Goal: Transaction & Acquisition: Obtain resource

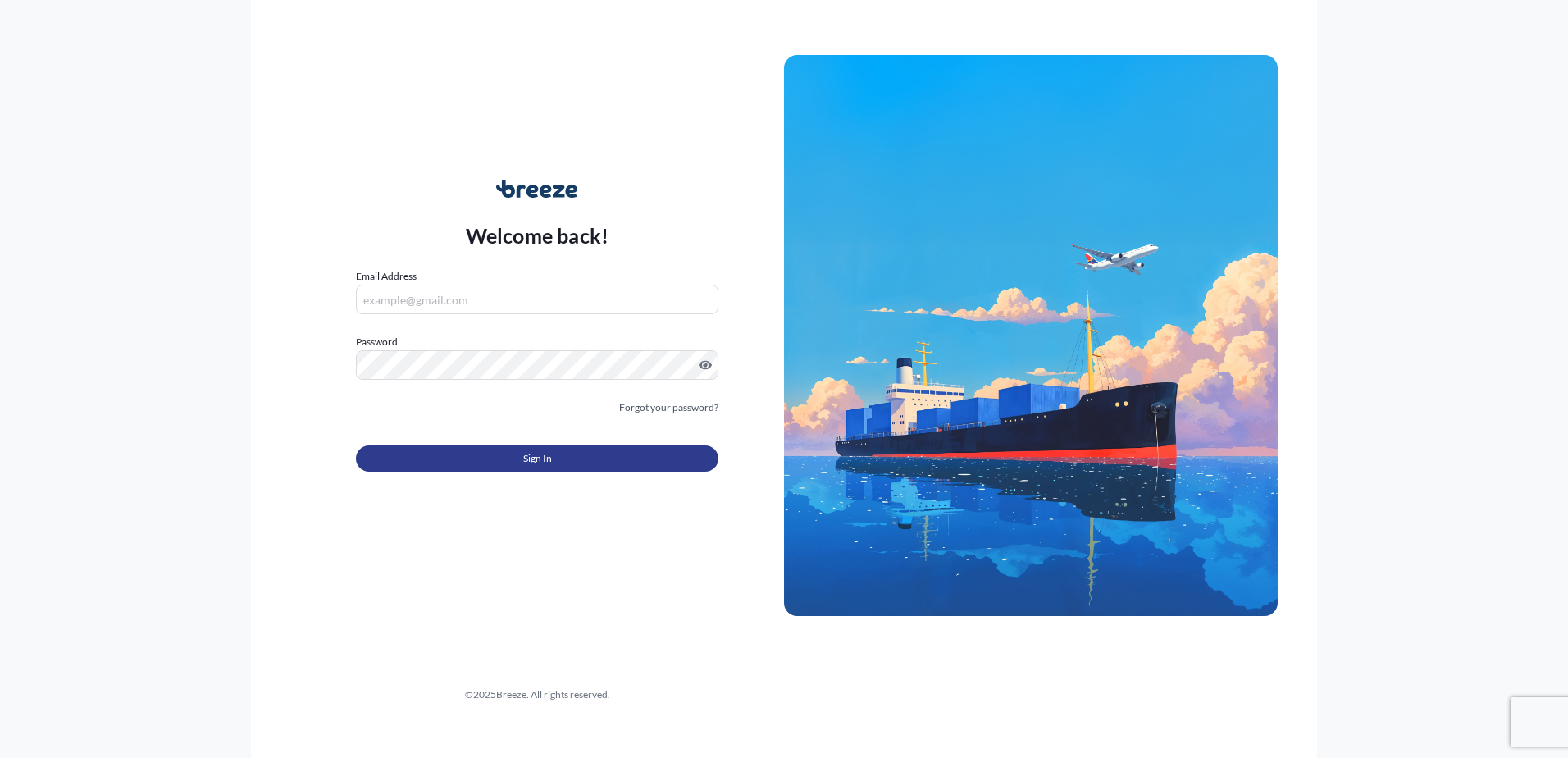
type input "[EMAIL_ADDRESS][DOMAIN_NAME]"
click at [441, 464] on button "Sign In" at bounding box center [537, 459] width 362 height 27
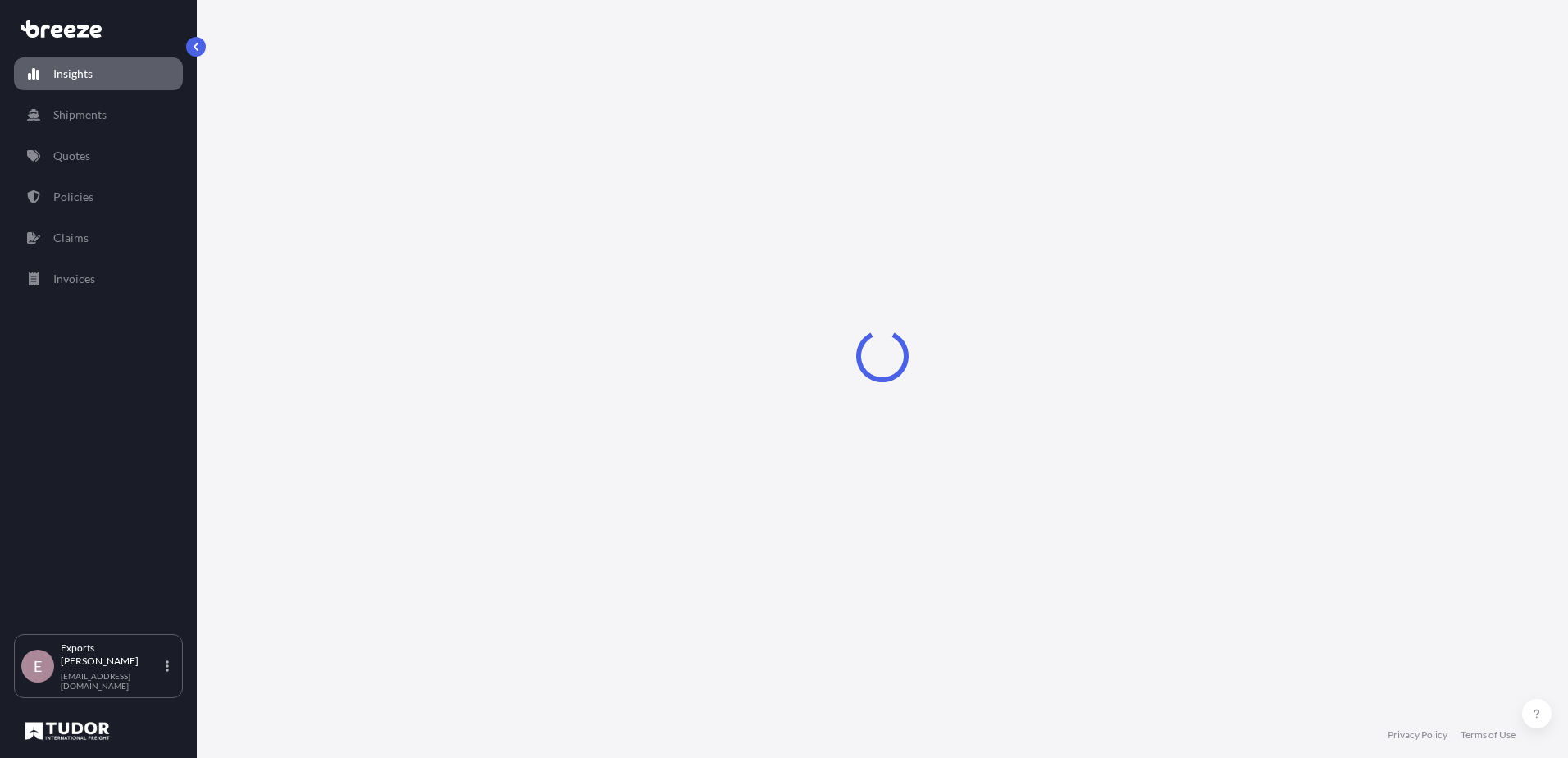
select select "2025"
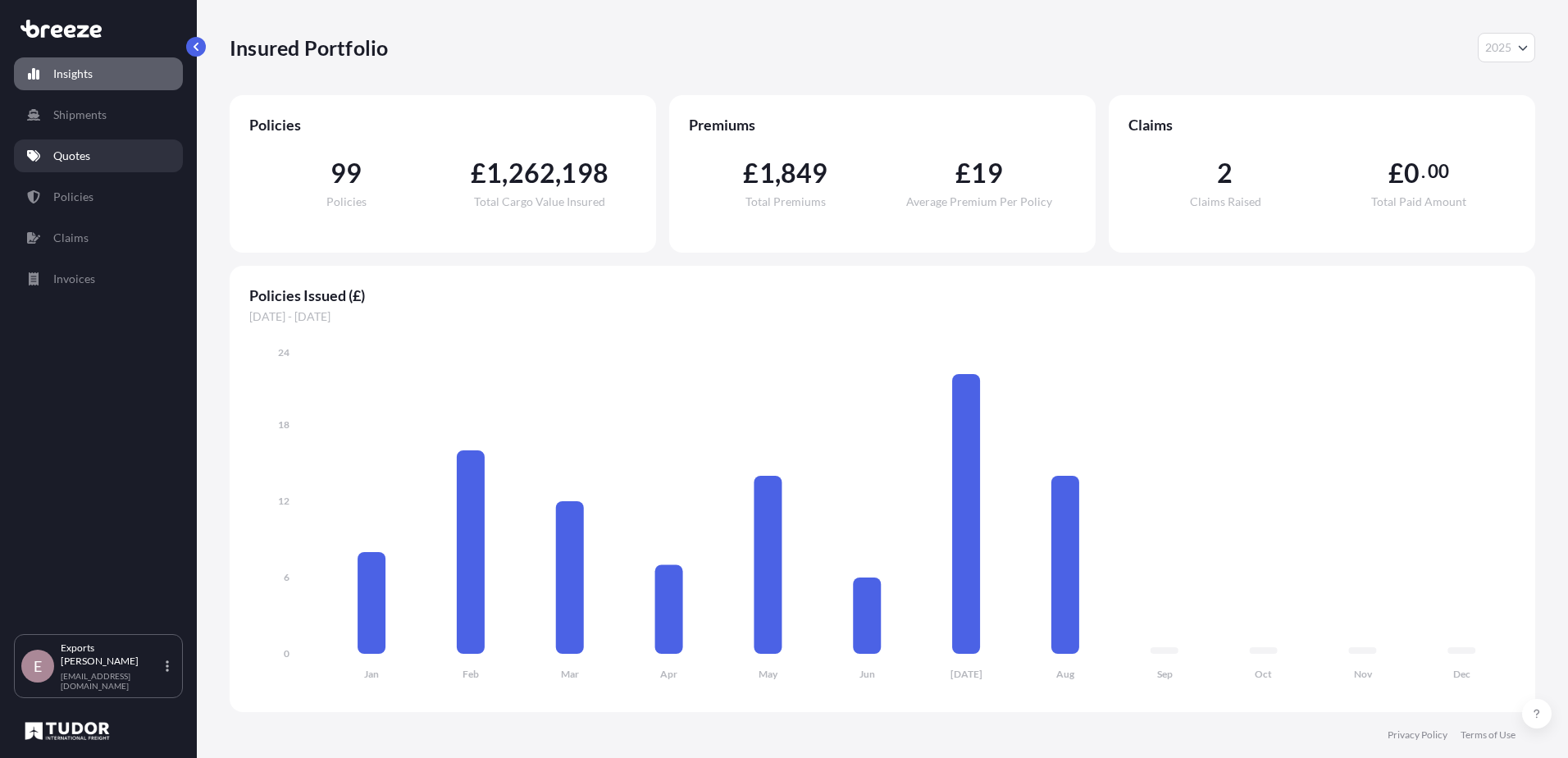
click at [101, 151] on link "Quotes" at bounding box center [98, 155] width 169 height 33
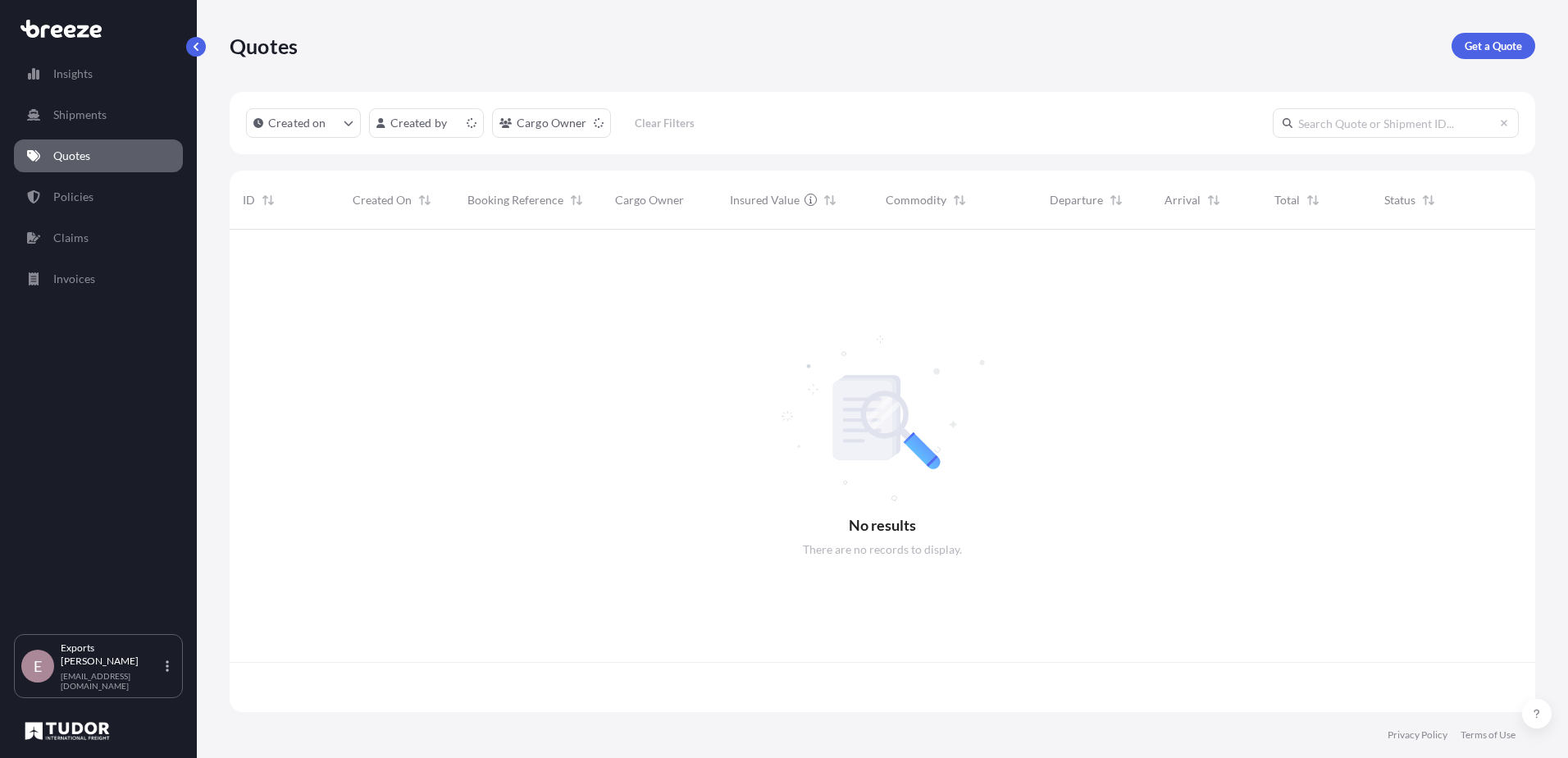
scroll to position [479, 1293]
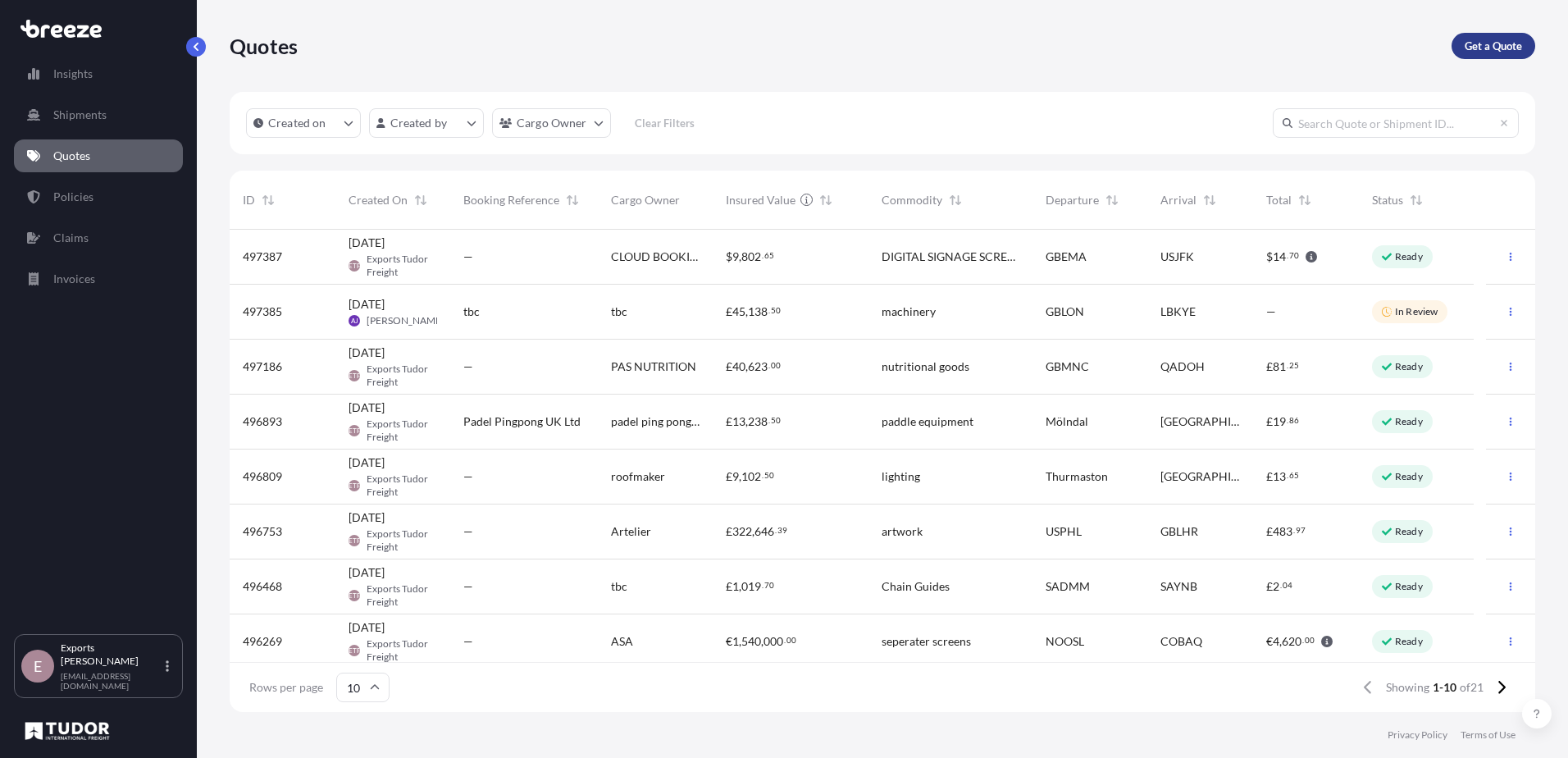
click at [1466, 44] on p "Get a Quote" at bounding box center [1493, 46] width 57 height 17
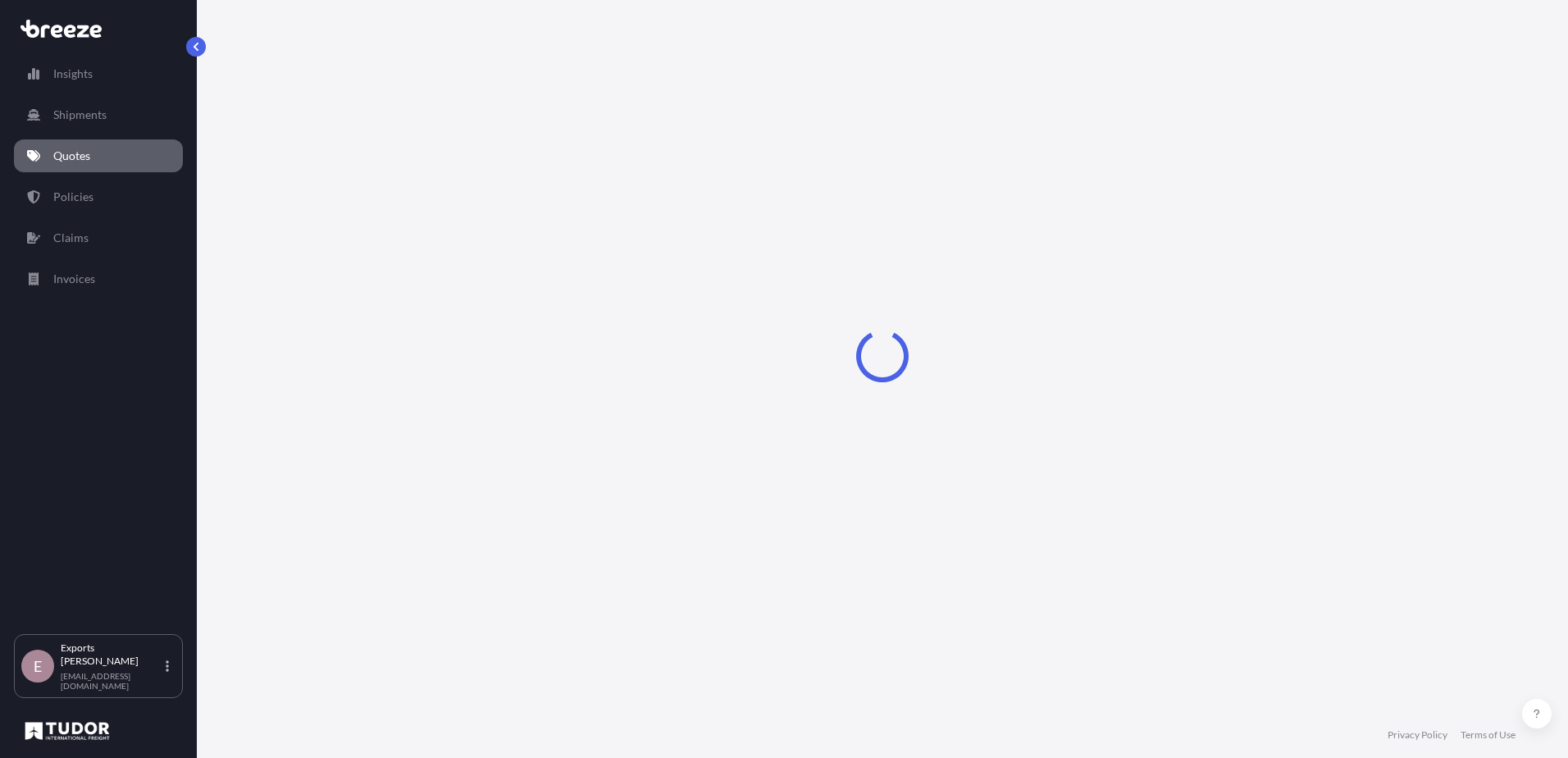
select select "Road"
select select "Sea"
select select "1"
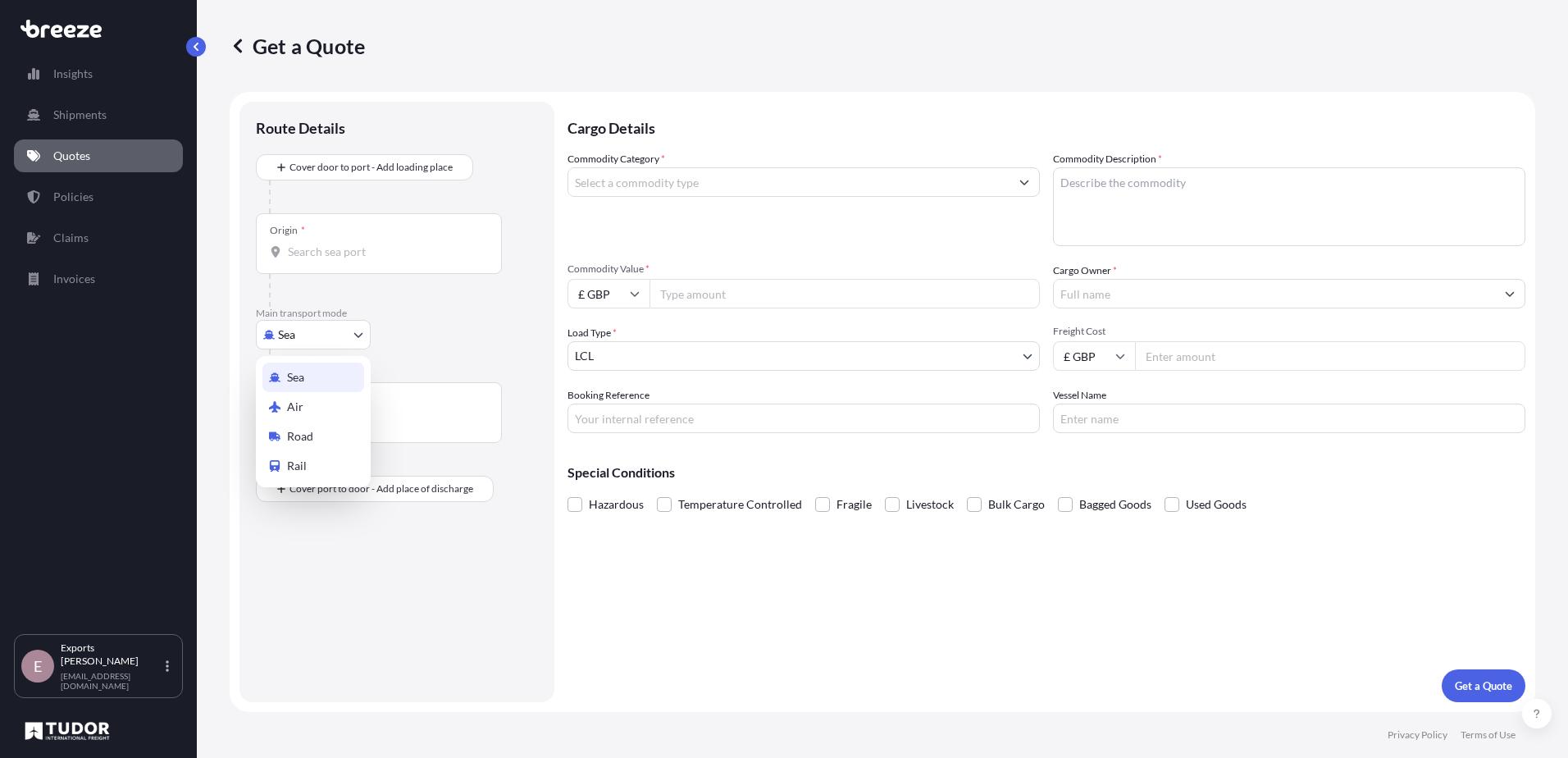
click at [296, 330] on body "Insights Shipments Quotes Policies Claims Invoices E Exports Tudor Freight [EMA…" at bounding box center [784, 379] width 1568 height 758
click at [314, 391] on div "Sea Air Road Rail" at bounding box center [314, 421] width 115 height 132
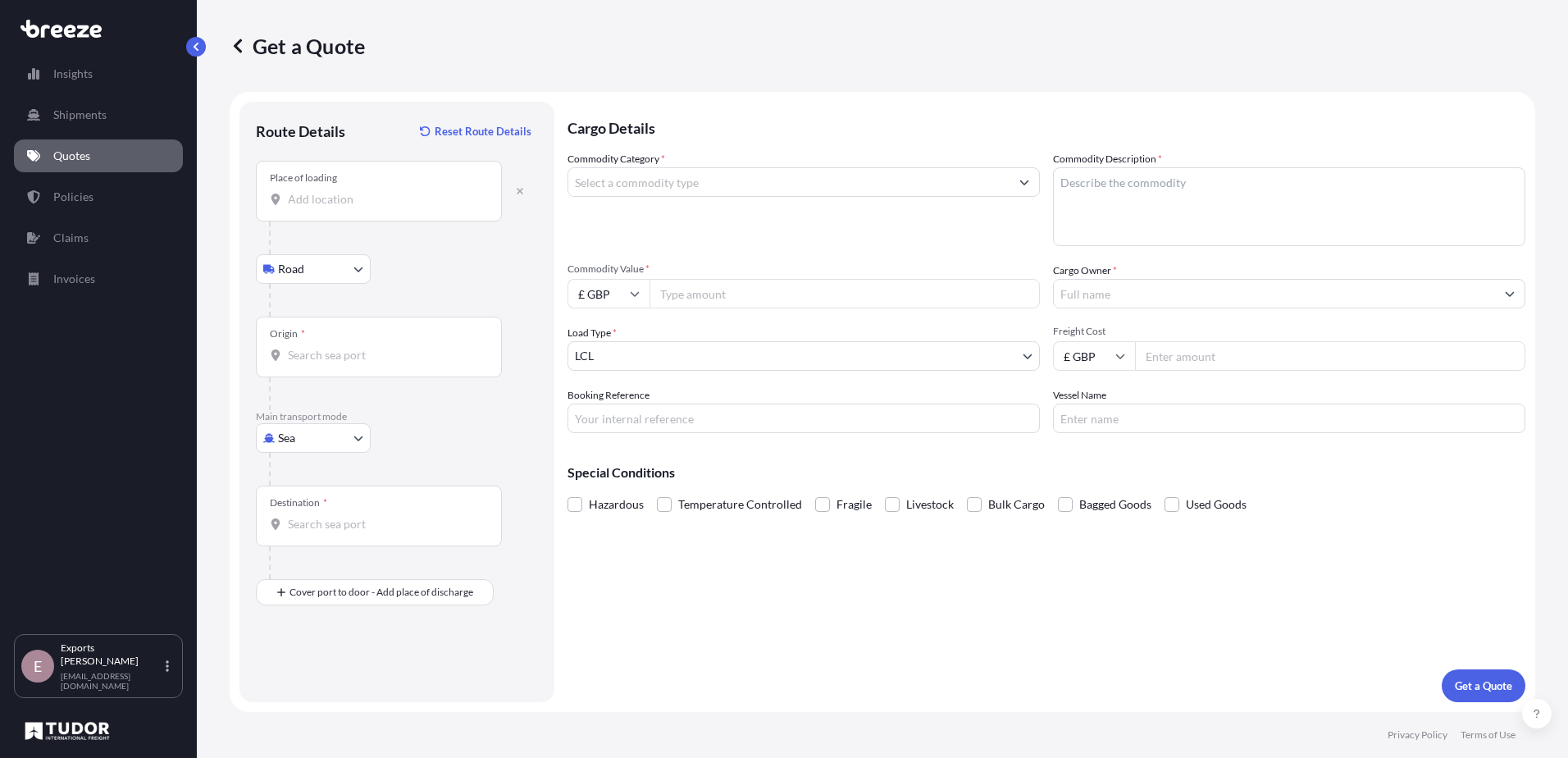
click at [312, 185] on div "Place of loading" at bounding box center [379, 191] width 246 height 61
click at [312, 191] on input "Place of loading" at bounding box center [384, 199] width 193 height 17
click at [313, 214] on div "Place of loading" at bounding box center [379, 191] width 246 height 61
click at [313, 208] on input "Place of loading" at bounding box center [384, 199] width 193 height 17
click at [316, 208] on div "Place of loading" at bounding box center [379, 191] width 246 height 61
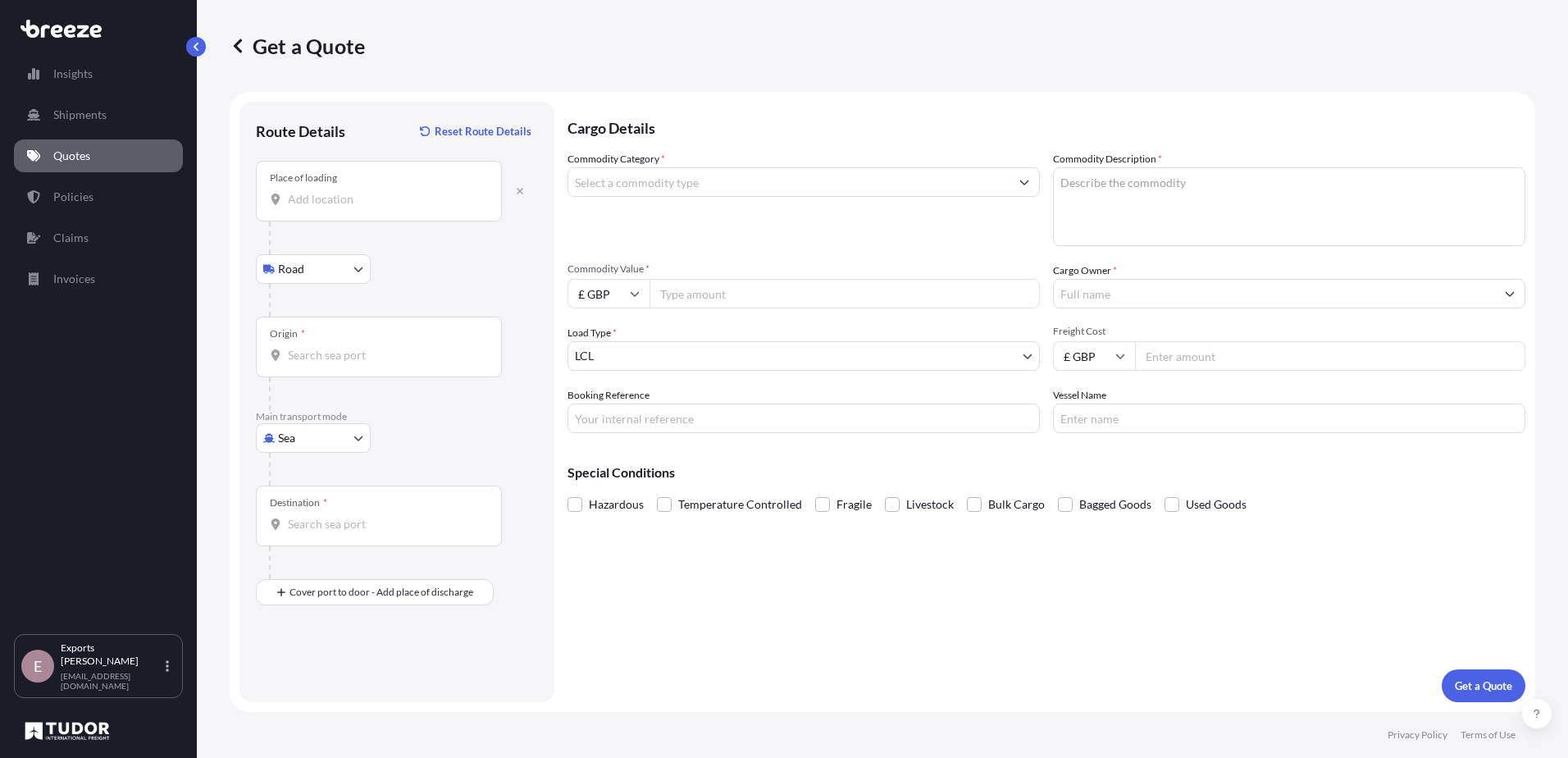
click at [316, 208] on input "Place of loading" at bounding box center [384, 199] width 193 height 17
type input "[STREET_ADDRESS]"
click at [302, 430] on body "5 options available. 0 options available. 5 options available. 4 options availa…" at bounding box center [784, 379] width 1568 height 758
click at [296, 514] on span "Air" at bounding box center [295, 510] width 17 height 17
select select "Air"
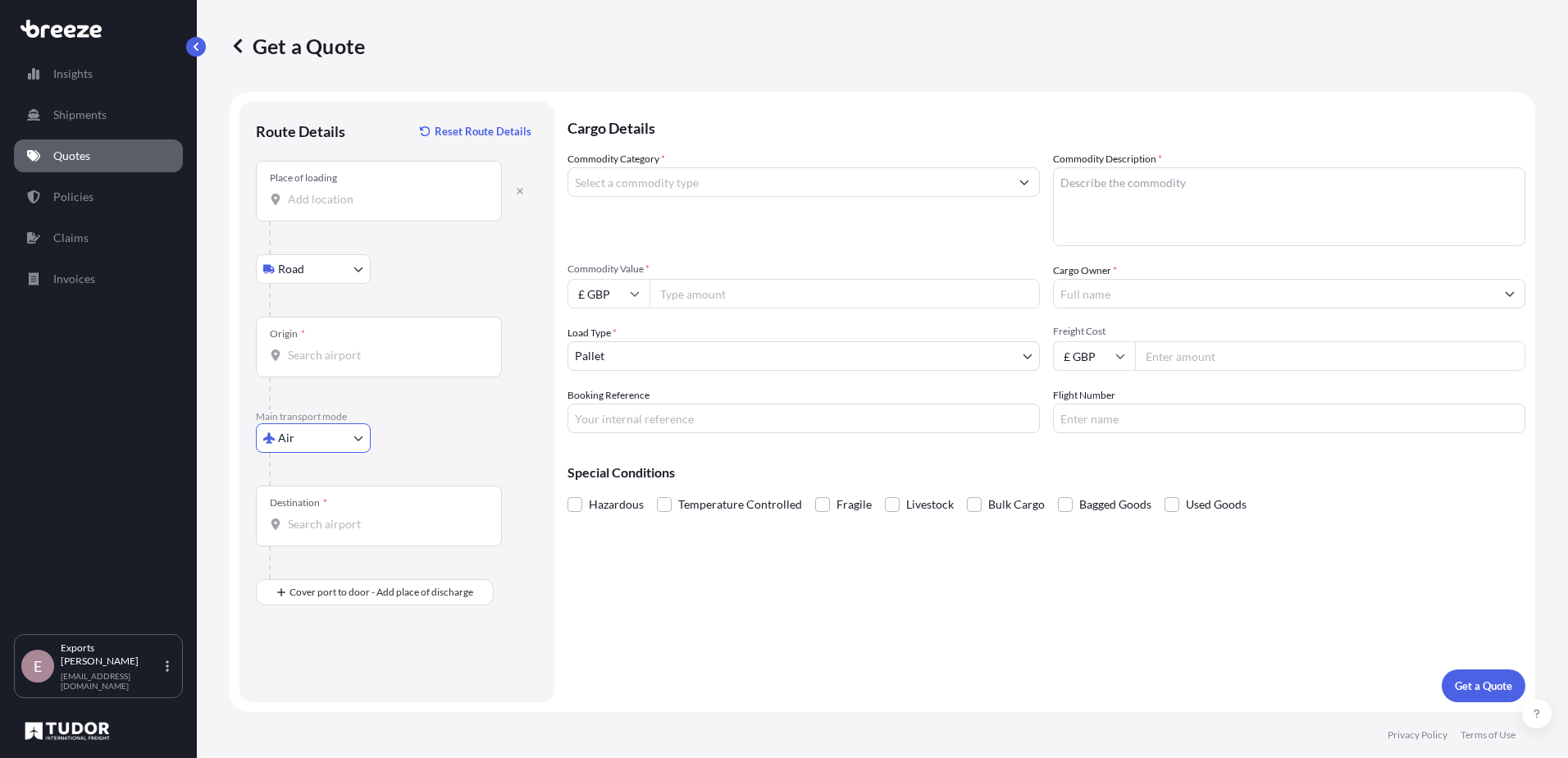
click at [324, 198] on input "Place of loading" at bounding box center [384, 199] width 193 height 17
click at [355, 277] on div "[STREET_ADDRESS]" at bounding box center [419, 254] width 325 height 52
click at [355, 268] on div "[STREET_ADDRESS]" at bounding box center [418, 254] width 312 height 40
type input "[STREET_ADDRESS]"
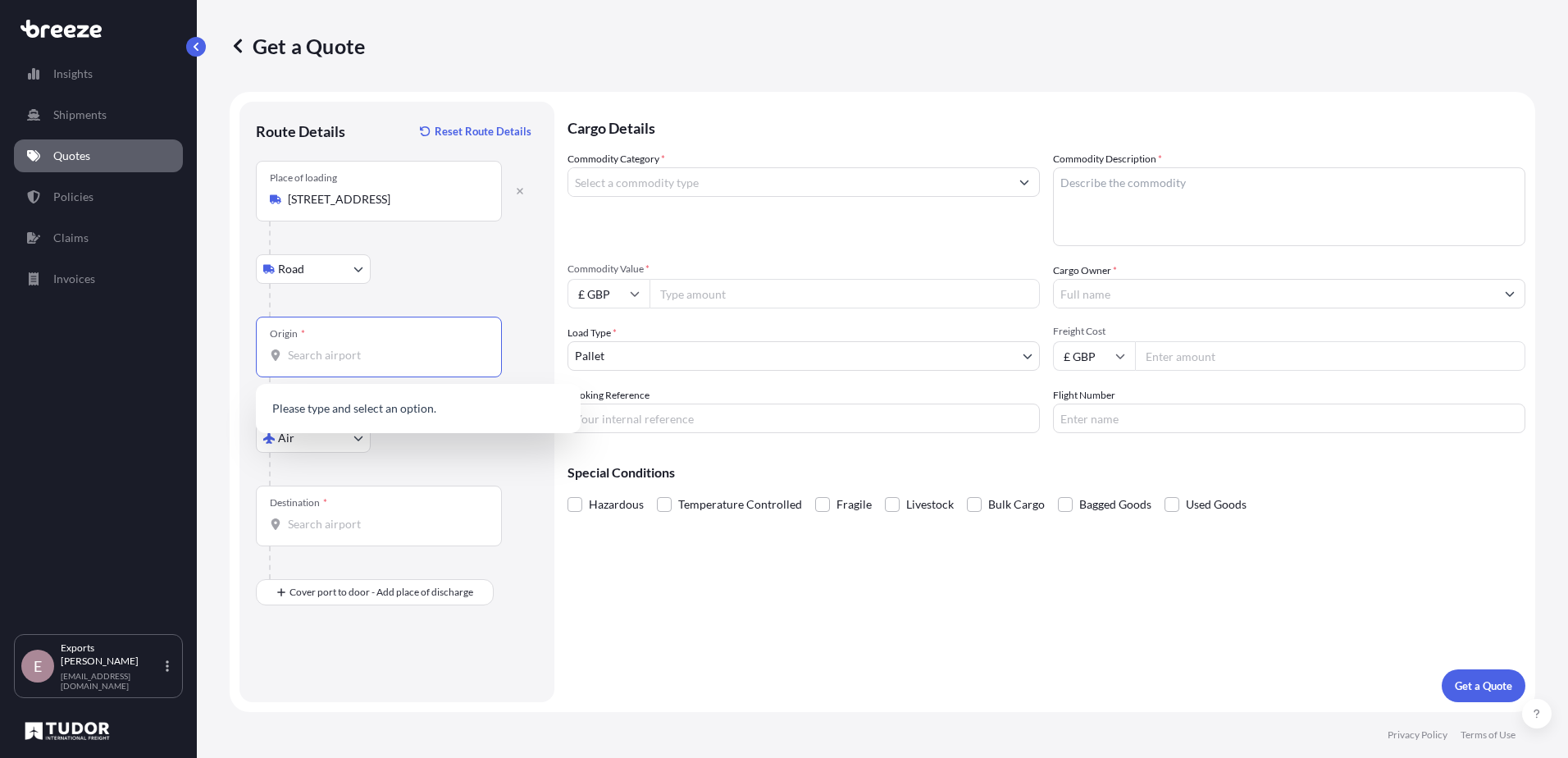
click at [316, 358] on input "Origin *" at bounding box center [384, 355] width 193 height 17
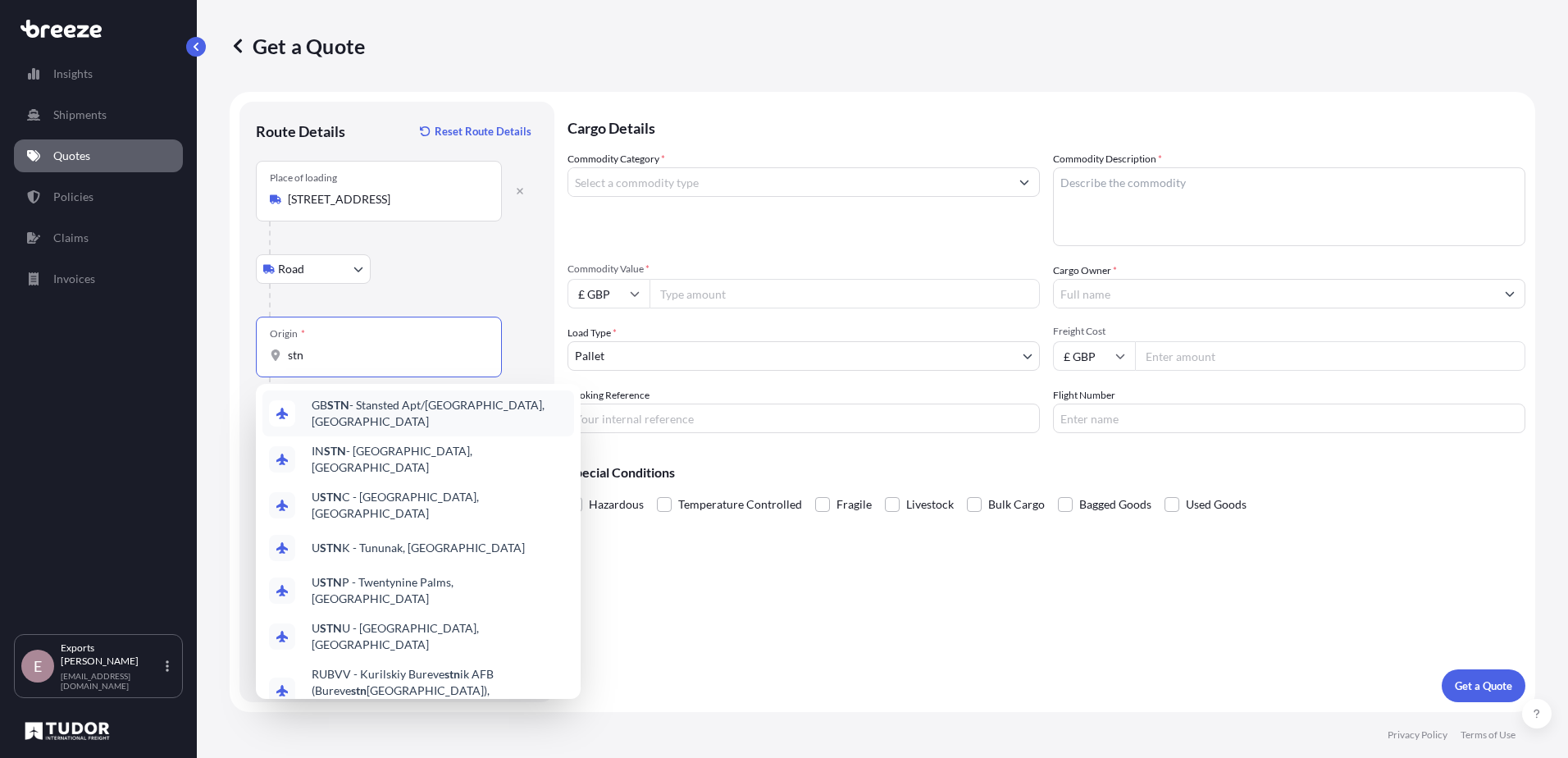
click at [353, 408] on span "GB STN - Stansted Apt/[GEOGRAPHIC_DATA], [GEOGRAPHIC_DATA]" at bounding box center [440, 413] width 256 height 33
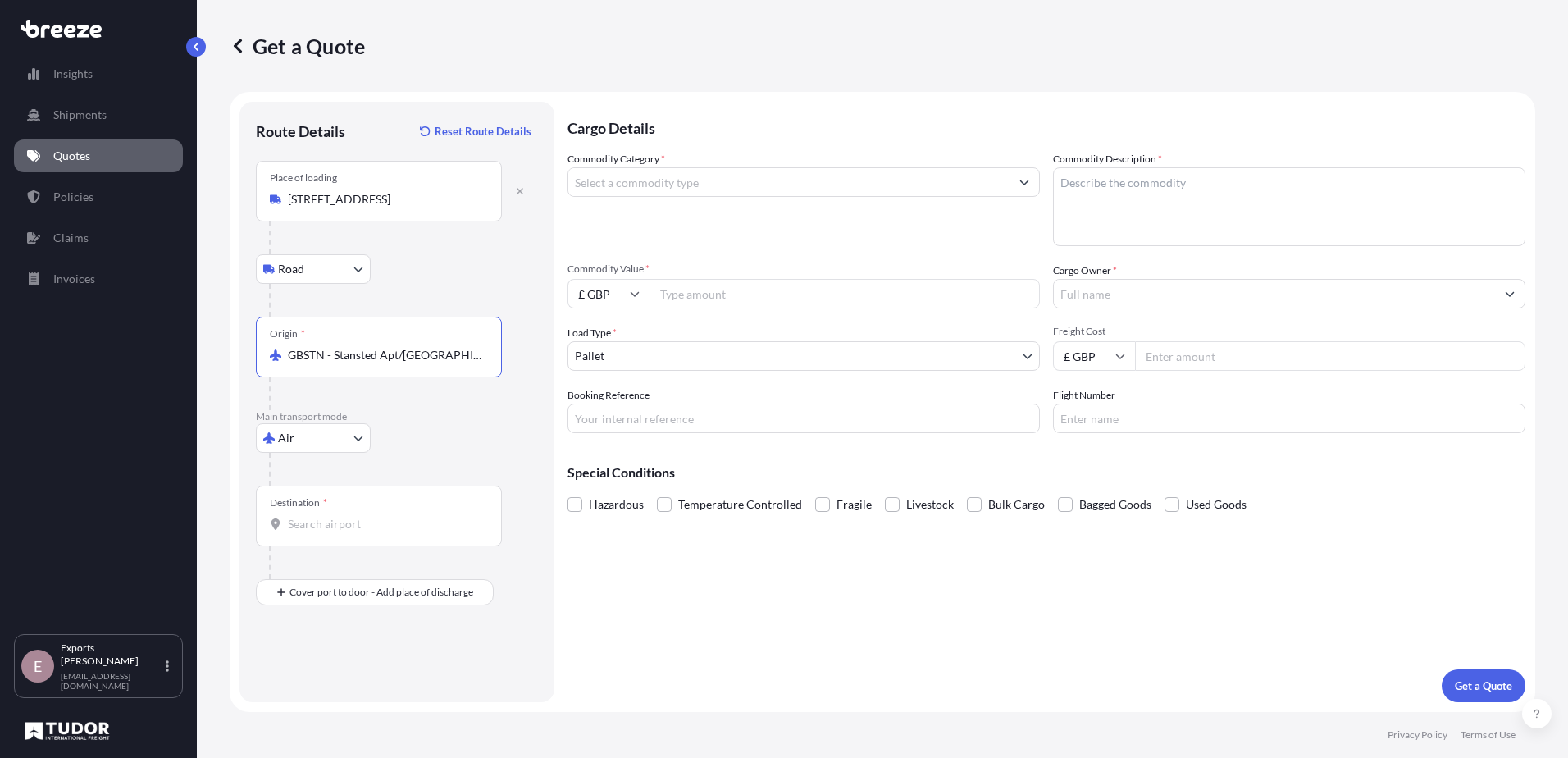
type input "GBSTN - Stansted Apt/[GEOGRAPHIC_DATA], [GEOGRAPHIC_DATA]"
click at [307, 529] on input "Destination *" at bounding box center [384, 524] width 193 height 17
click at [439, 448] on div "Air Sea Air Road Rail" at bounding box center [397, 437] width 282 height 29
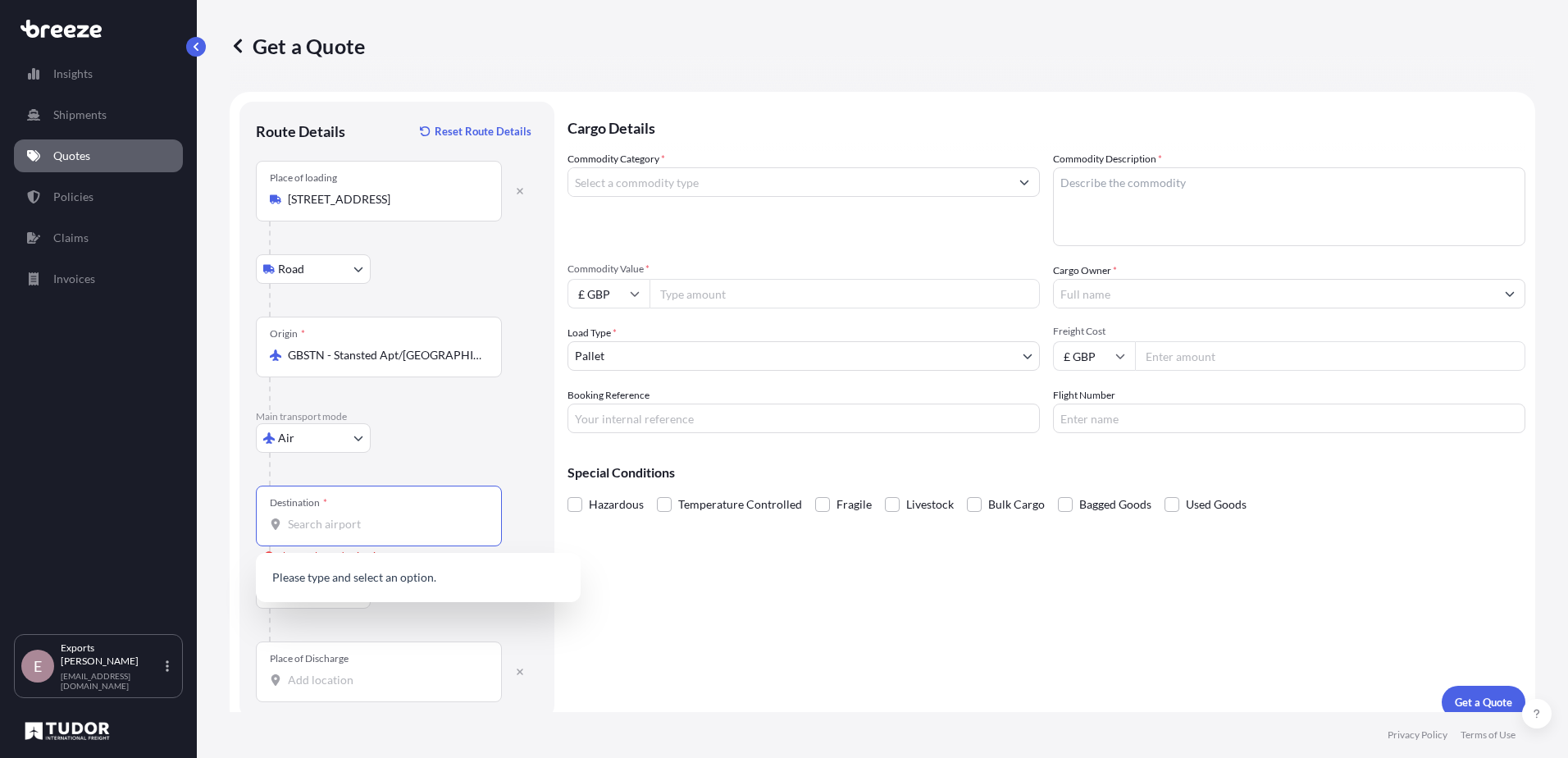
click at [315, 527] on input "Destination * Please select a destination" at bounding box center [384, 524] width 193 height 17
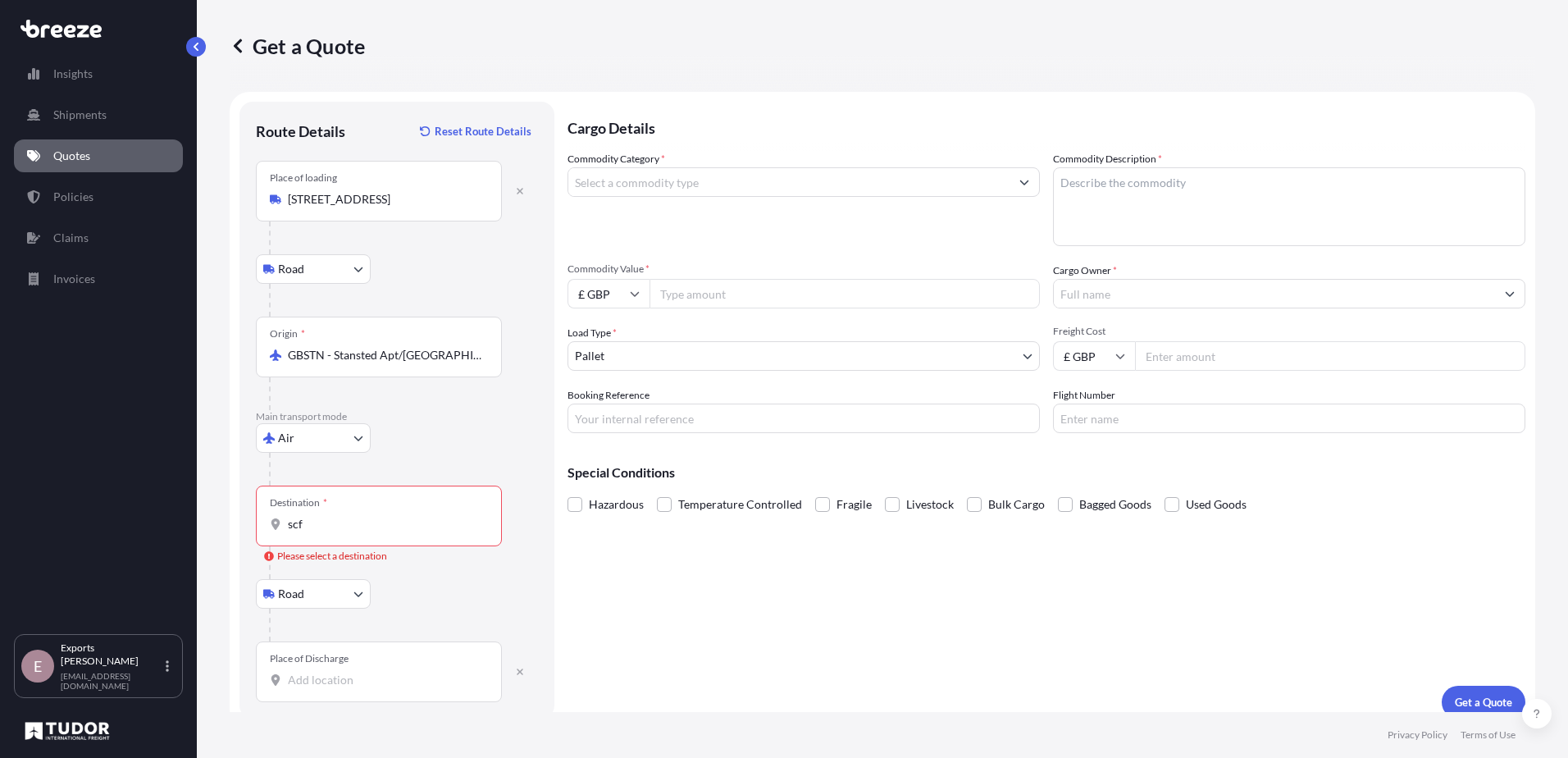
drag, startPoint x: 325, startPoint y: 513, endPoint x: 266, endPoint y: 527, distance: 60.6
click at [266, 527] on div "Destination * scf" at bounding box center [379, 516] width 246 height 61
click at [288, 527] on input "scf" at bounding box center [384, 524] width 193 height 17
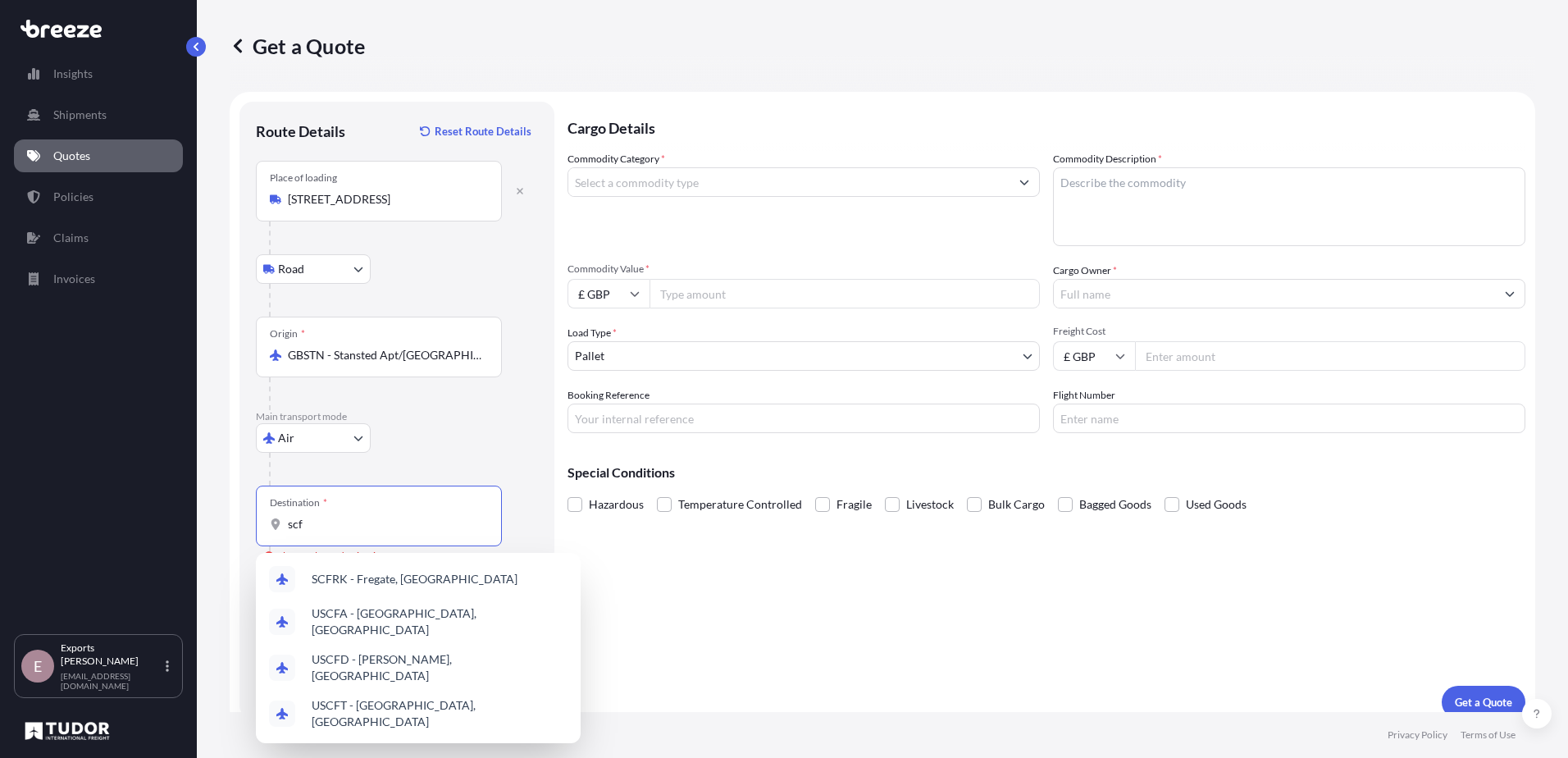
drag, startPoint x: 315, startPoint y: 527, endPoint x: 279, endPoint y: 525, distance: 36.1
click at [279, 525] on div "scf" at bounding box center [378, 524] width 218 height 17
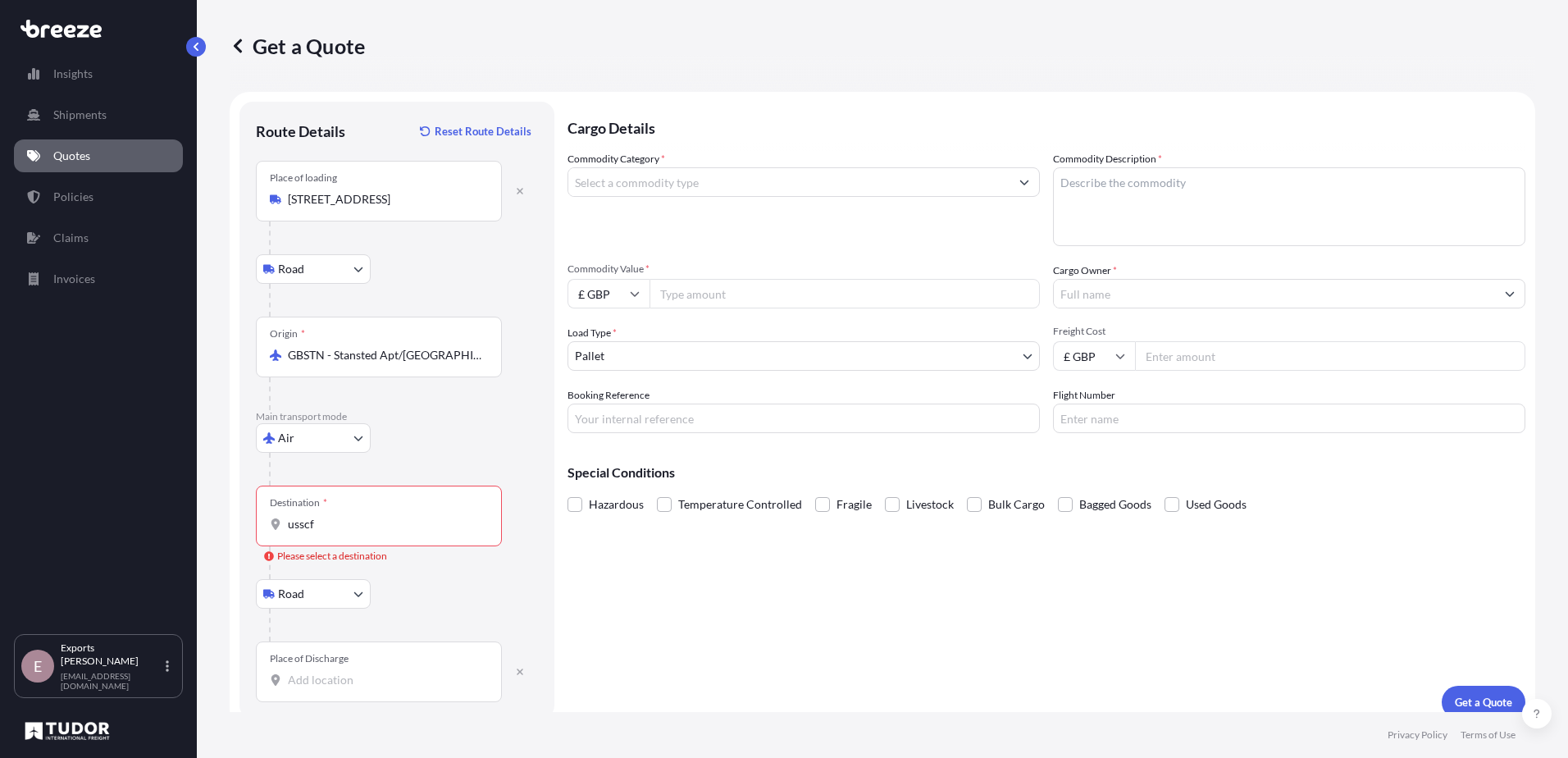
drag, startPoint x: 322, startPoint y: 534, endPoint x: 308, endPoint y: 527, distance: 15.7
click at [292, 532] on div "Destination * usscf" at bounding box center [379, 516] width 246 height 61
click at [292, 532] on input "usscf" at bounding box center [384, 524] width 193 height 17
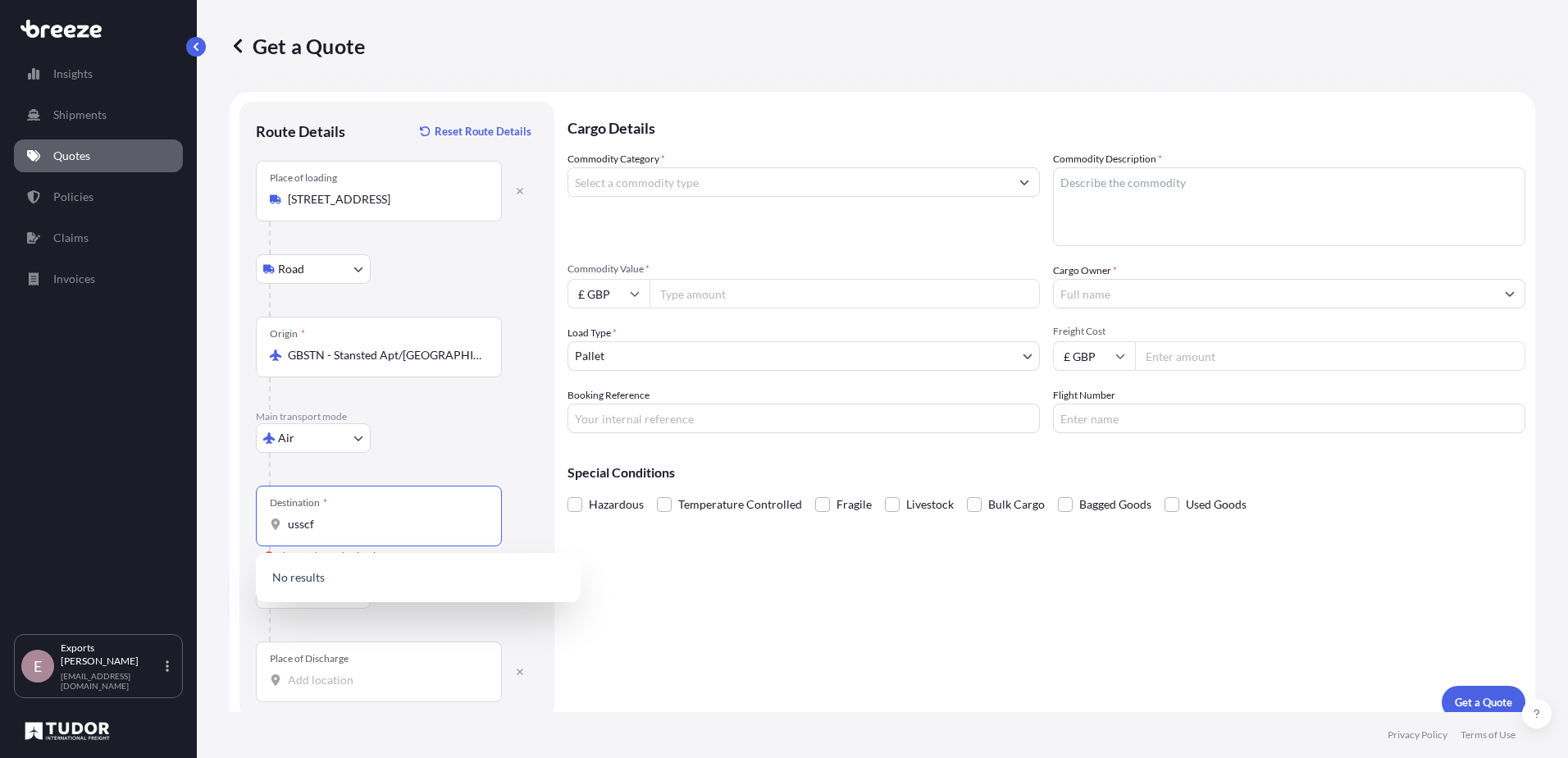
drag, startPoint x: 318, startPoint y: 526, endPoint x: 264, endPoint y: 513, distance: 55.5
click at [264, 513] on div "Destination * usscf" at bounding box center [379, 516] width 246 height 61
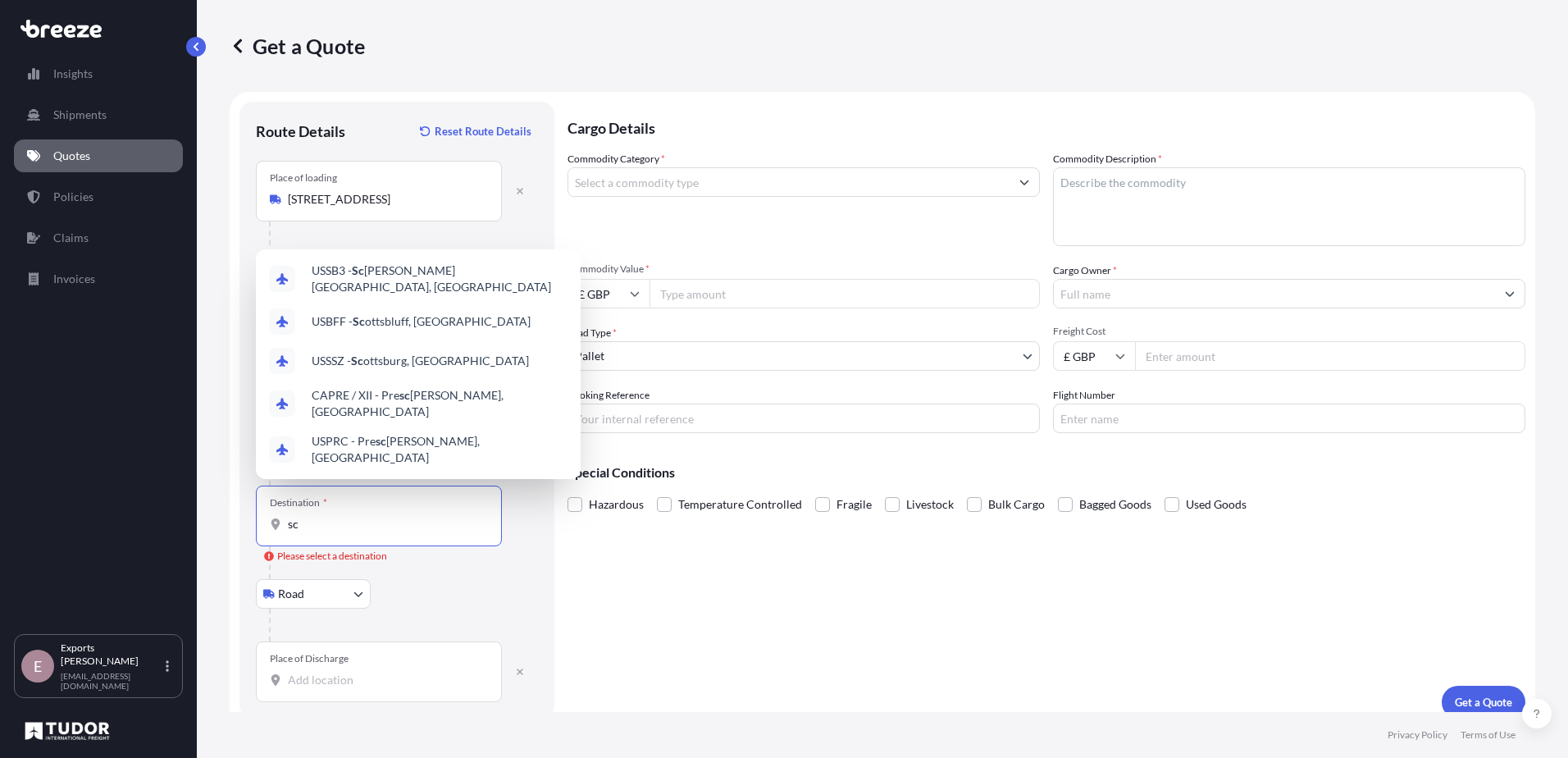
type input "s"
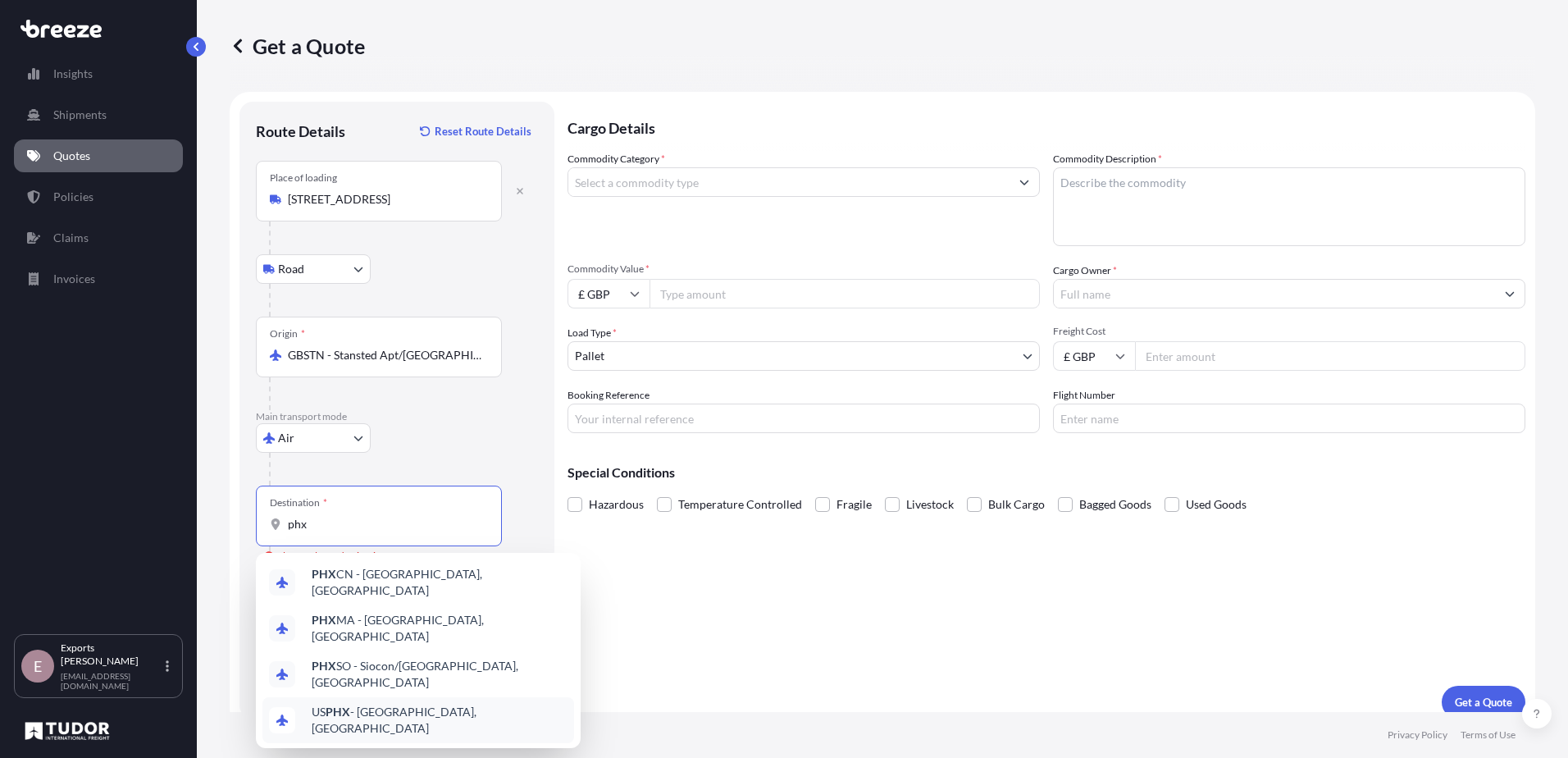
click at [487, 701] on div "US PHX - [GEOGRAPHIC_DATA], [GEOGRAPHIC_DATA]" at bounding box center [418, 720] width 312 height 46
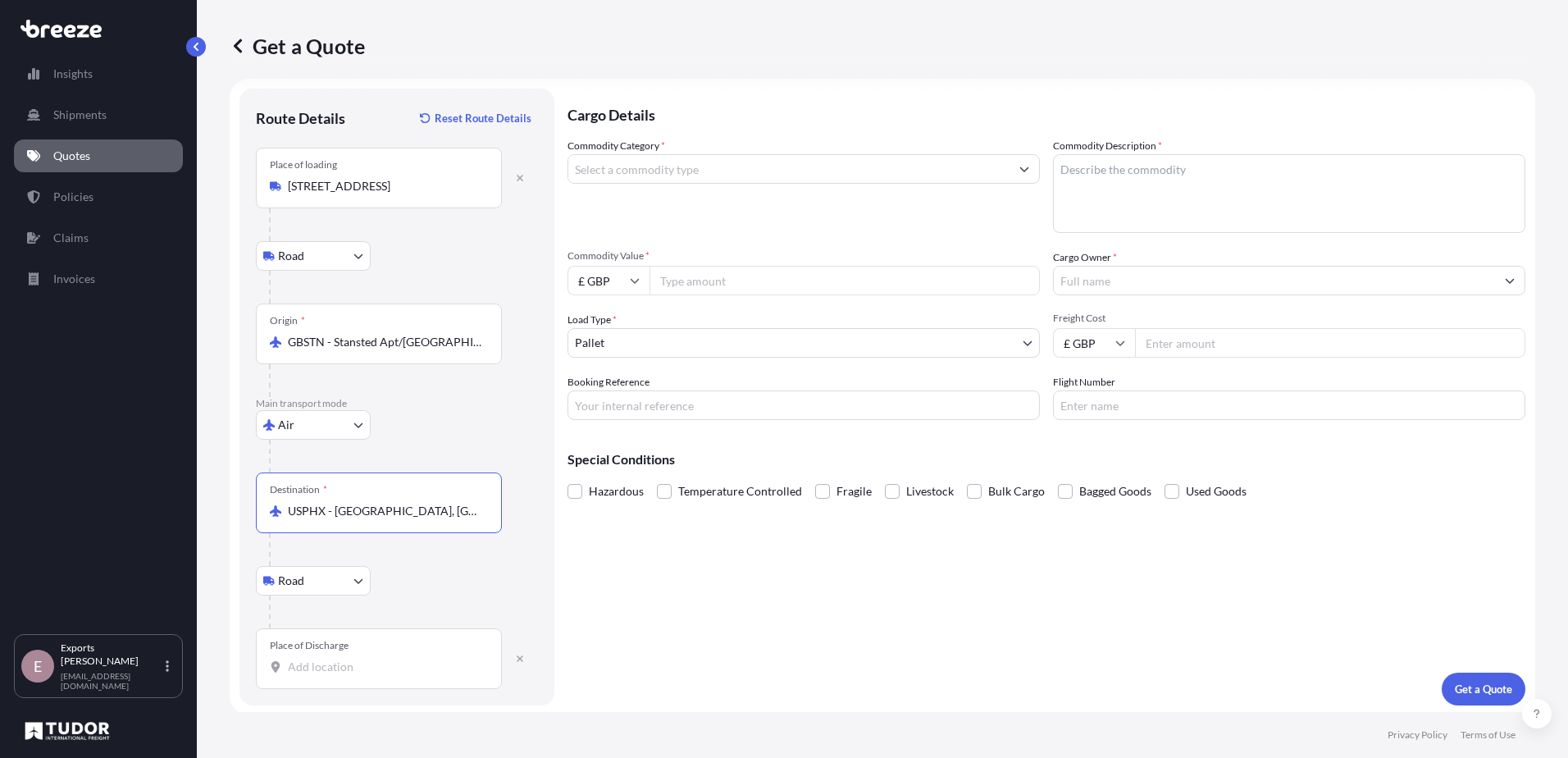
scroll to position [17, 0]
type input "USPHX - [GEOGRAPHIC_DATA], [GEOGRAPHIC_DATA]"
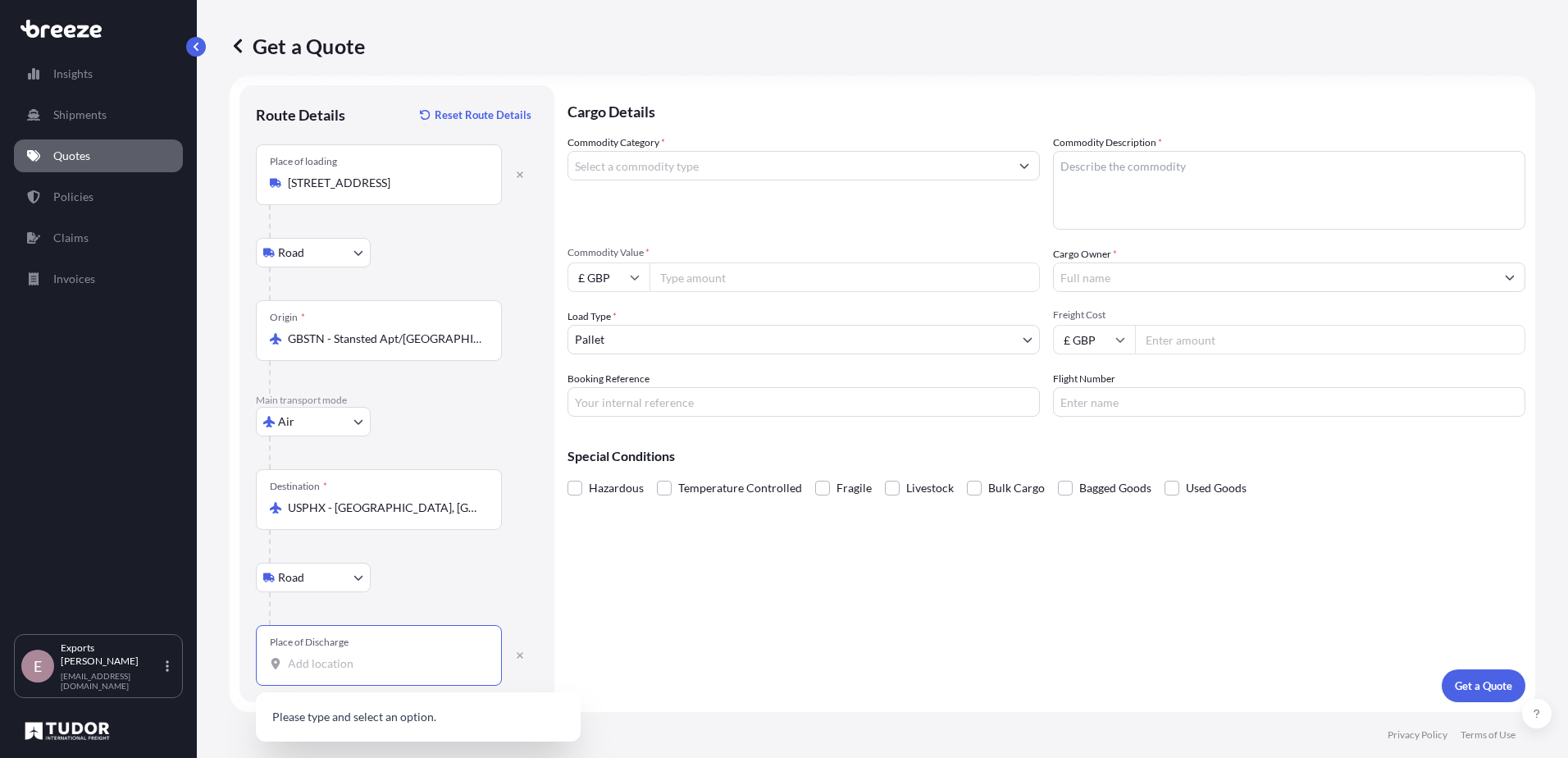
click at [350, 656] on input "Place of Discharge" at bounding box center [384, 663] width 193 height 17
type input "[PERSON_NAME], AZ 86046, [GEOGRAPHIC_DATA]"
click at [631, 157] on input "Commodity Category *" at bounding box center [788, 165] width 441 height 29
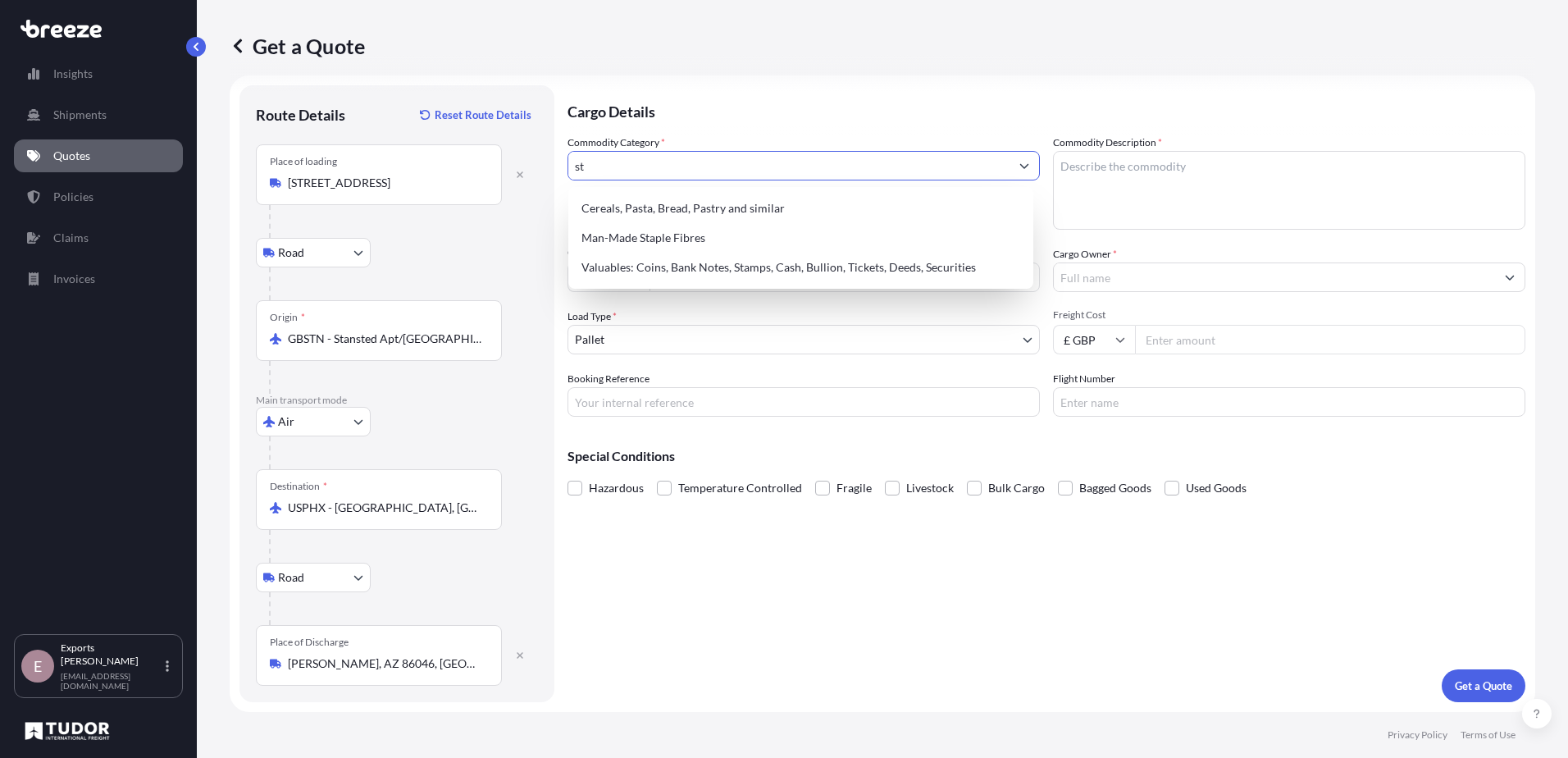
type input "s"
type input "r"
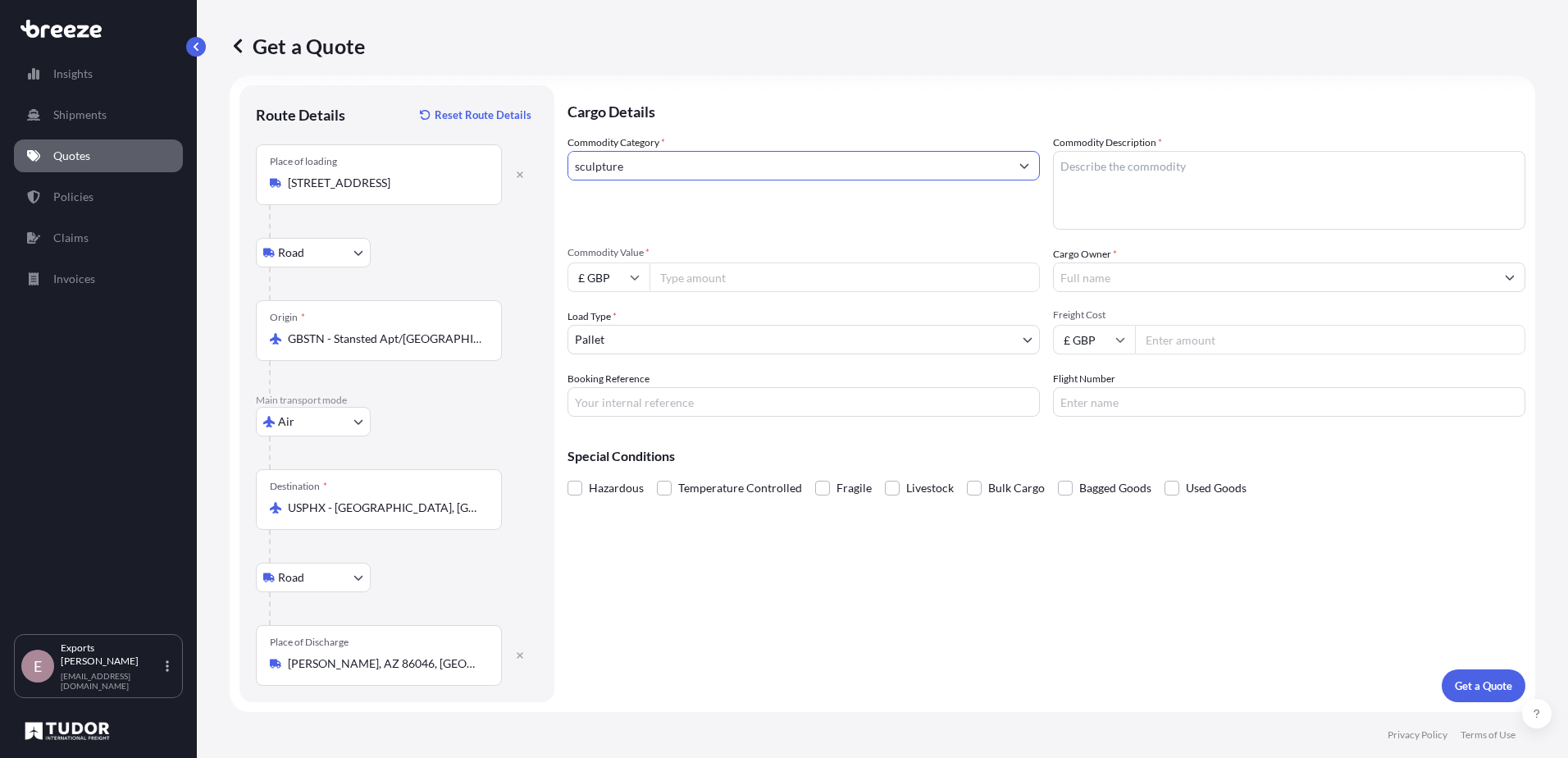
type input "sculpture"
type textarea "Lotus made of PU"
click at [691, 279] on input "Commodity Value *" at bounding box center [845, 277] width 390 height 29
type input "2000"
click at [1217, 271] on input "Cargo Owner *" at bounding box center [1274, 277] width 441 height 29
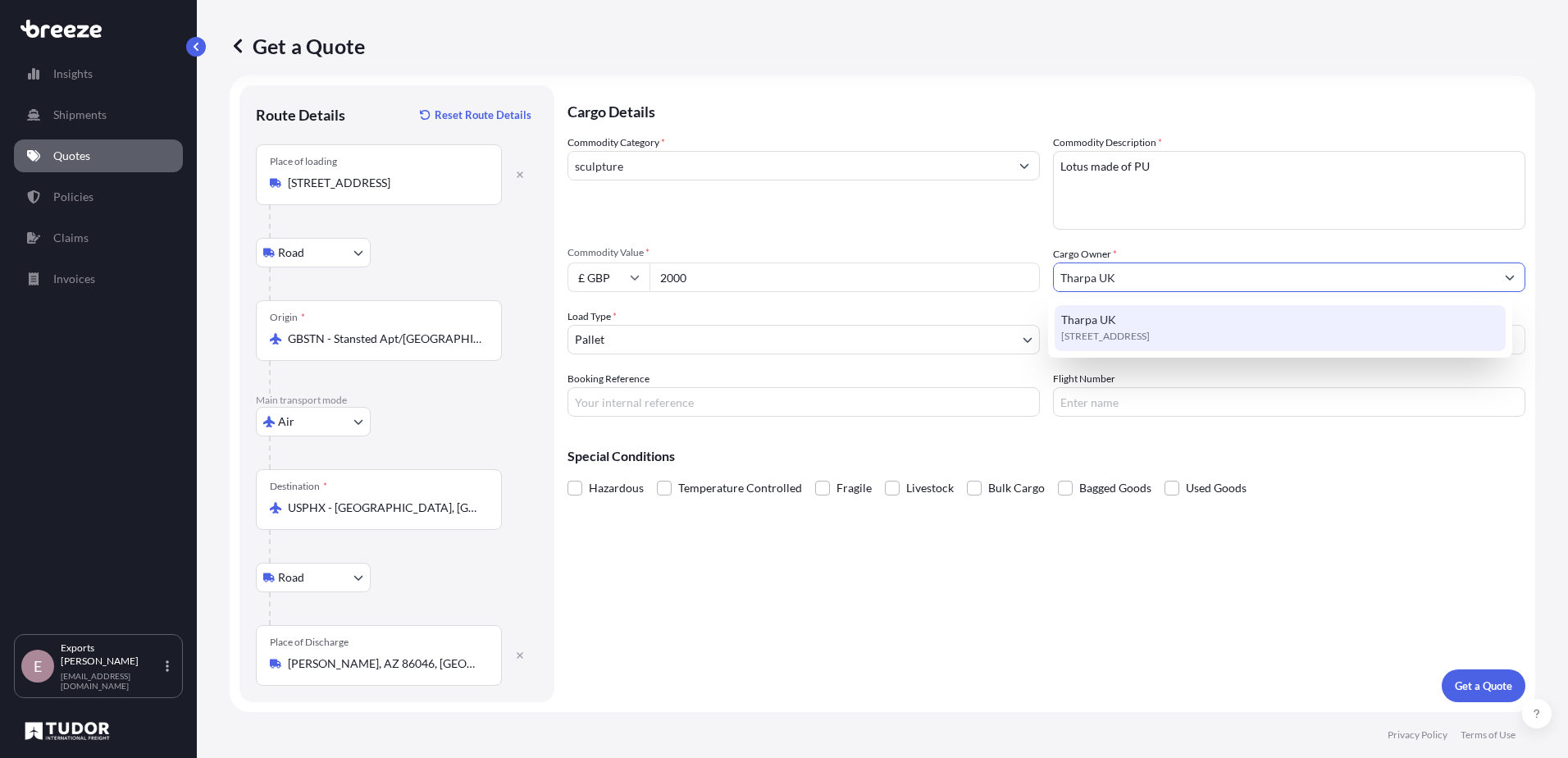
click at [1150, 337] on span "[STREET_ADDRESS]" at bounding box center [1105, 336] width 88 height 17
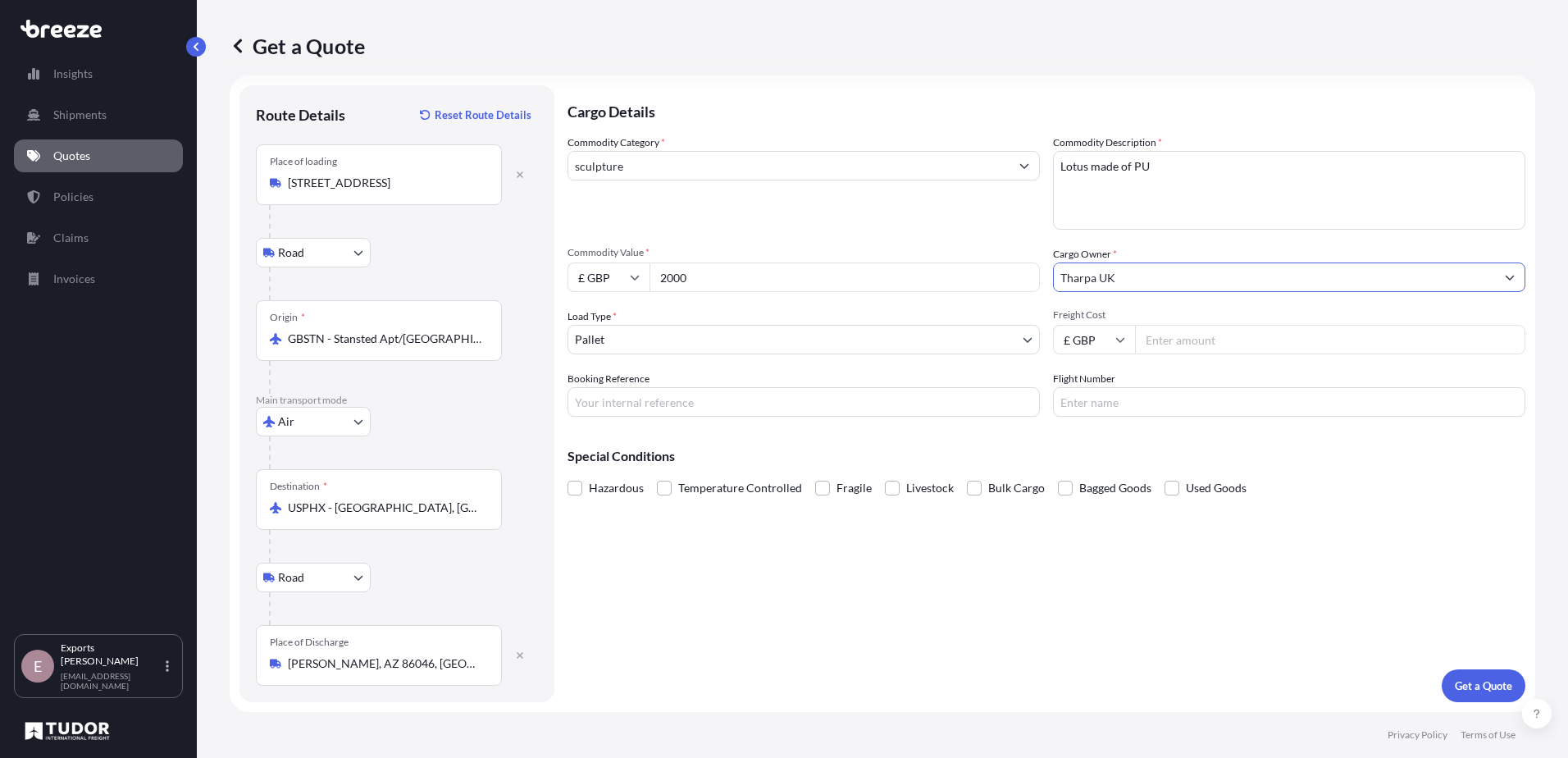
type input "Tharpa UK"
click at [649, 396] on input "Booking Reference" at bounding box center [803, 401] width 473 height 29
type input "176047"
click at [1456, 697] on button "Get a Quote" at bounding box center [1483, 686] width 84 height 33
click at [635, 170] on input "sculpture" at bounding box center [788, 165] width 441 height 29
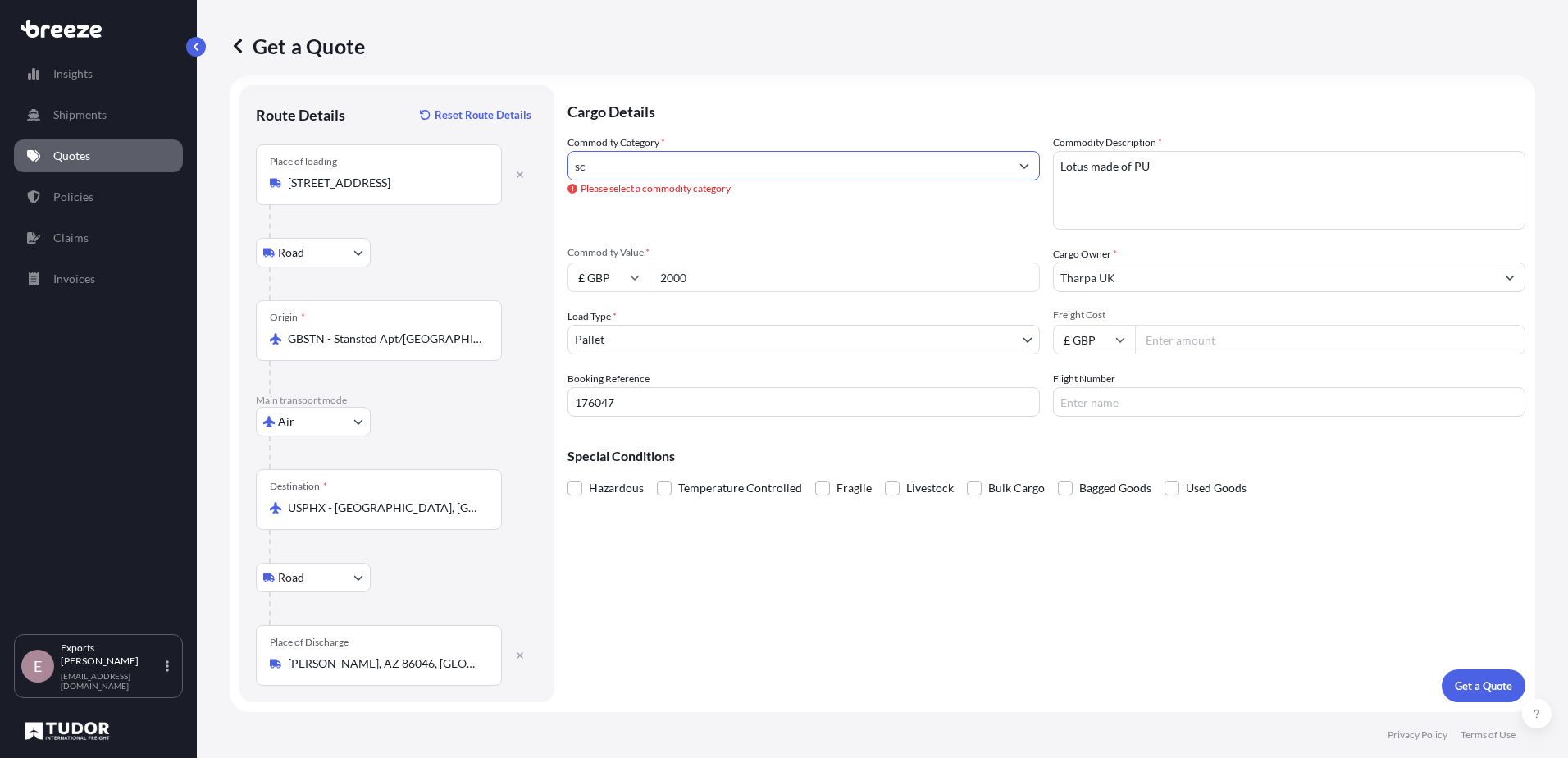
type input "s"
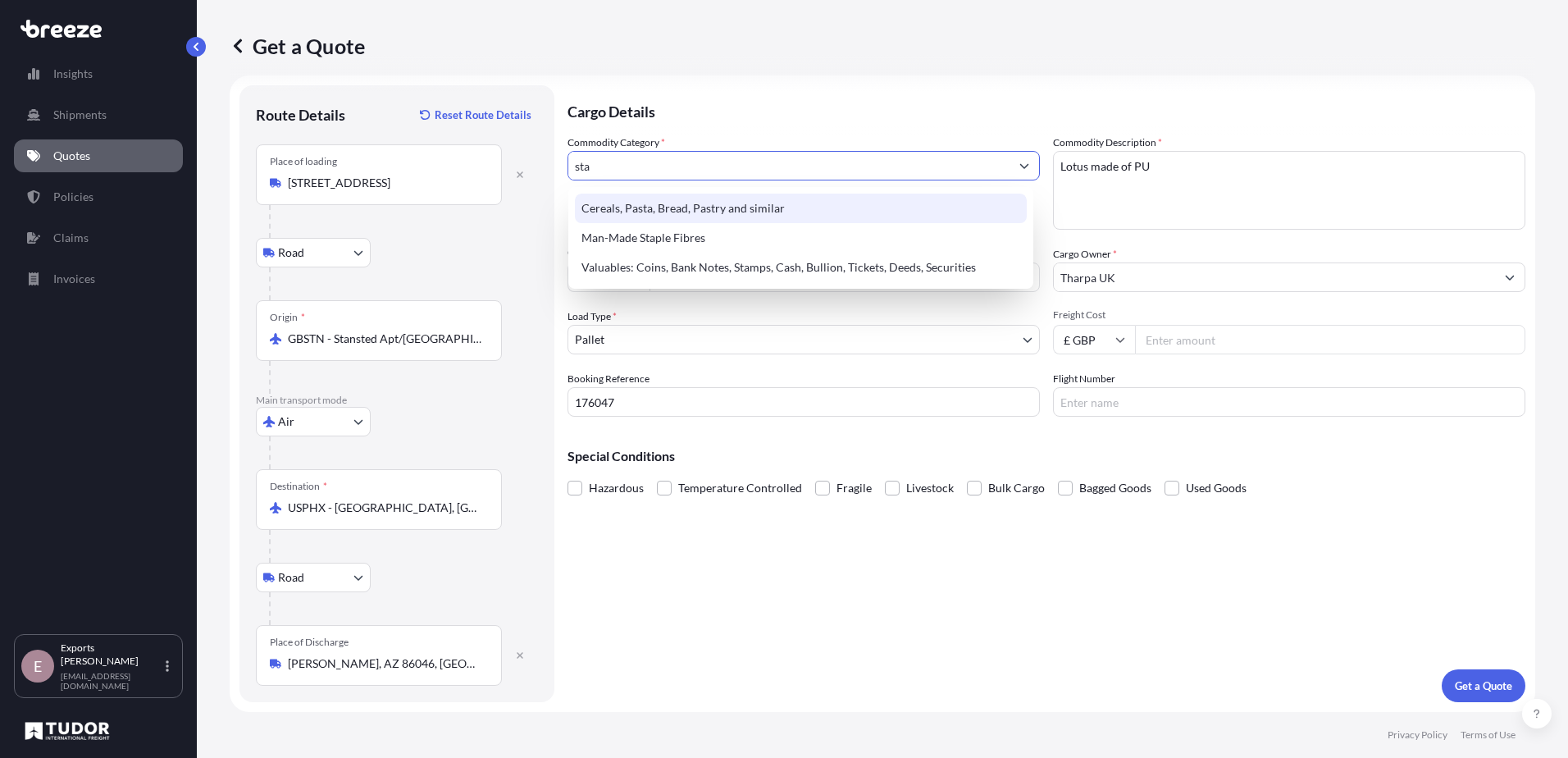
click at [828, 171] on input "sta" at bounding box center [788, 165] width 441 height 29
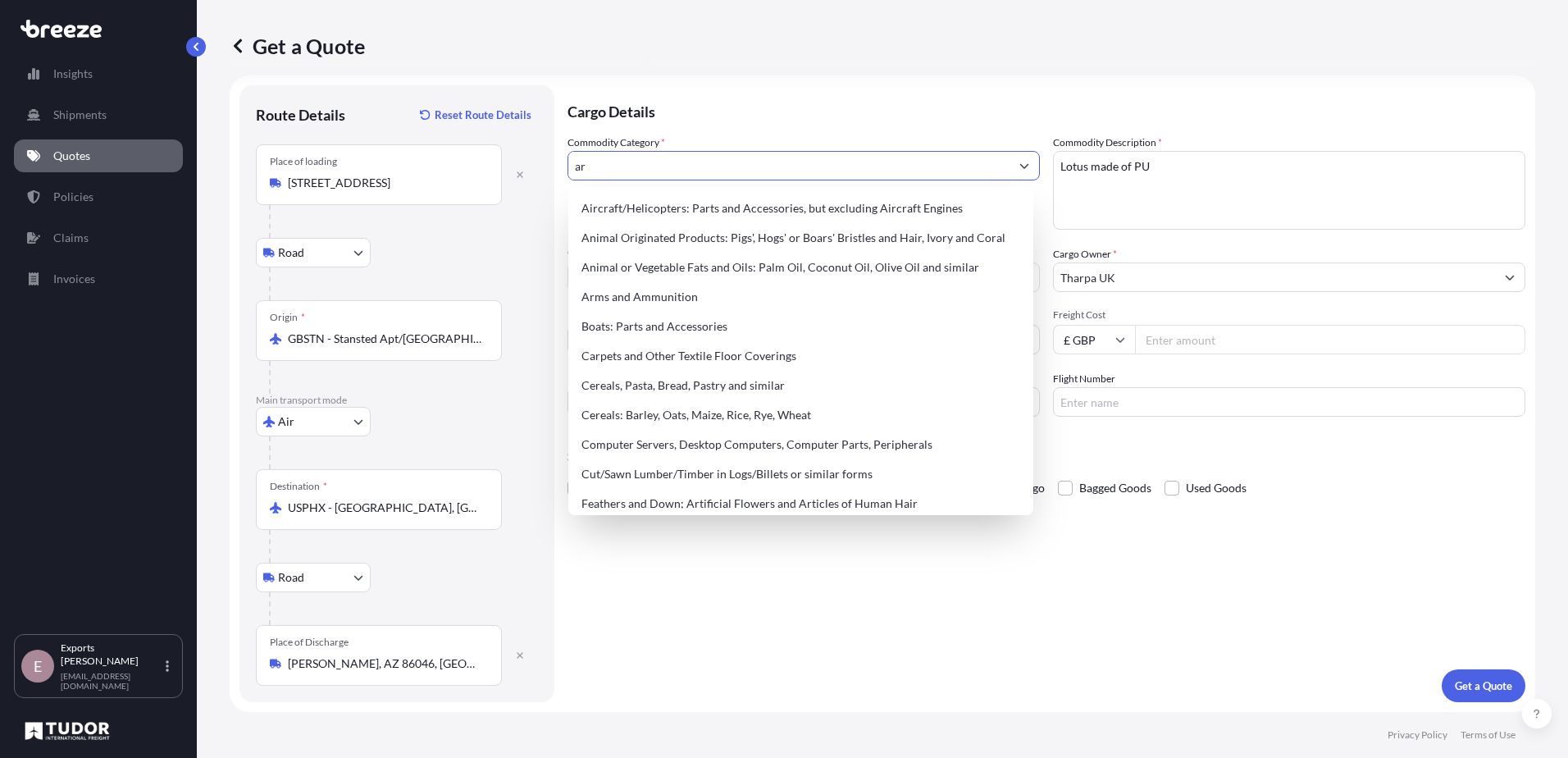
type input "a"
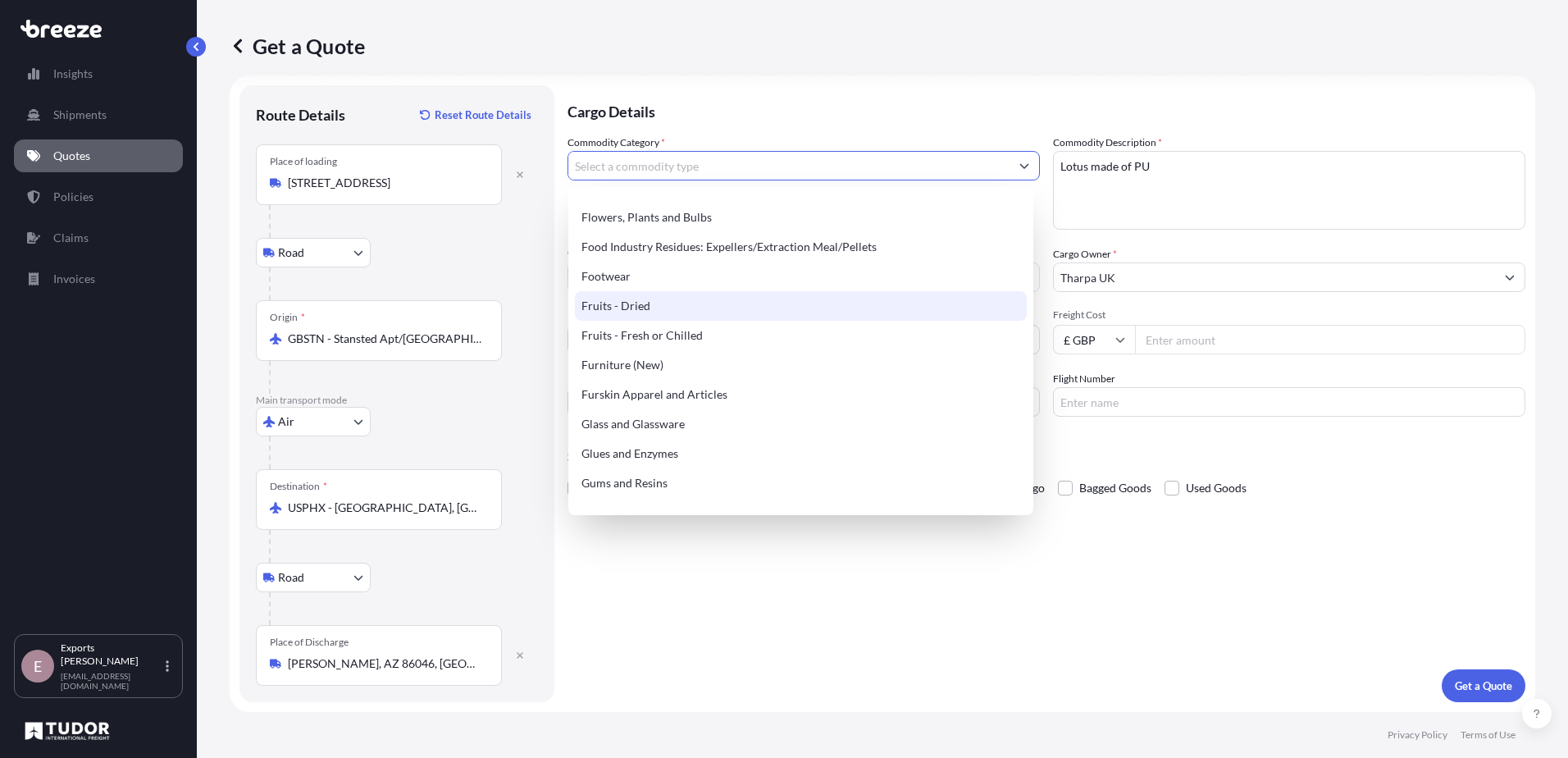
scroll to position [1231, 0]
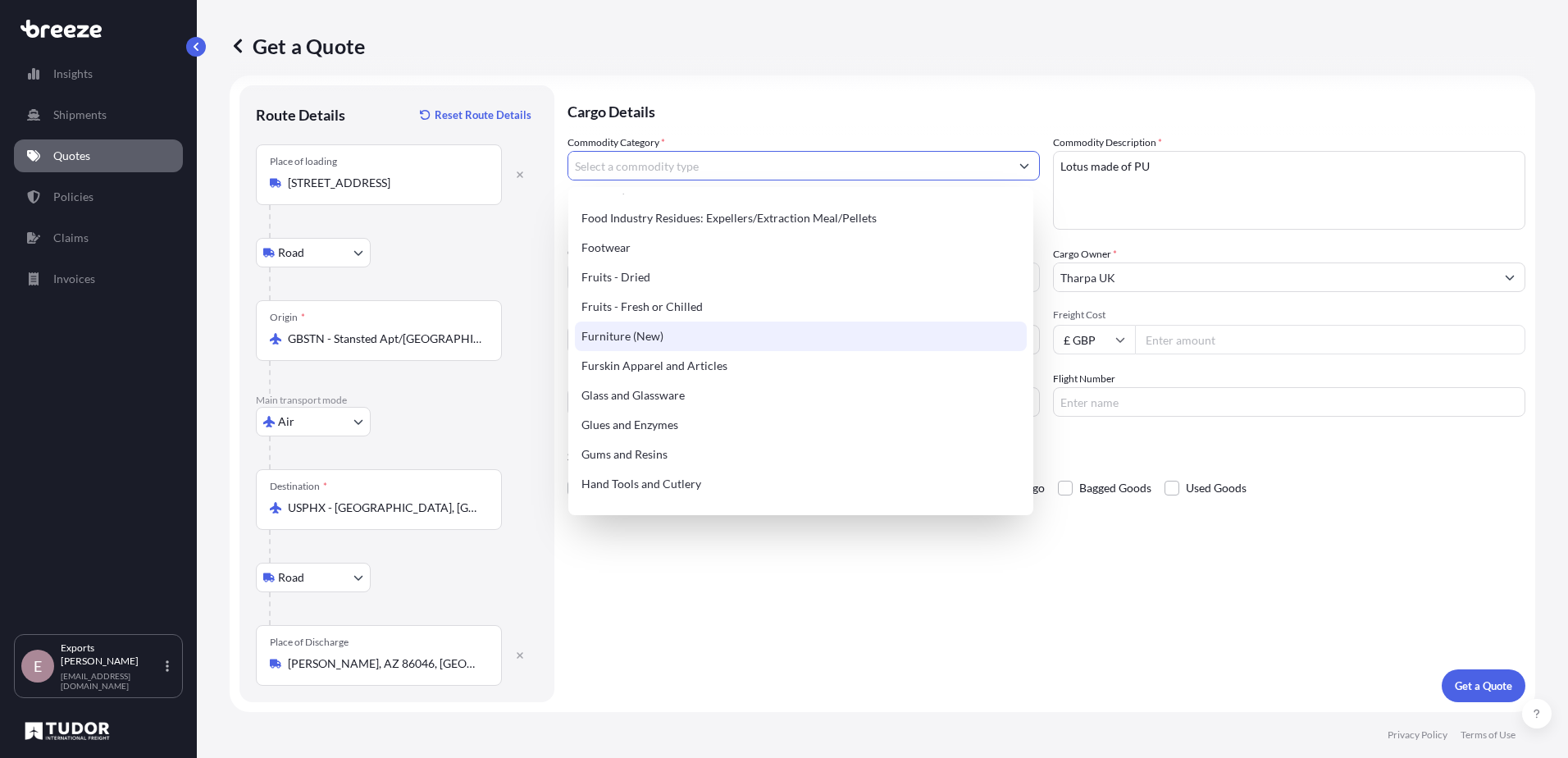
click at [842, 336] on div "Furniture (New)" at bounding box center [801, 336] width 452 height 29
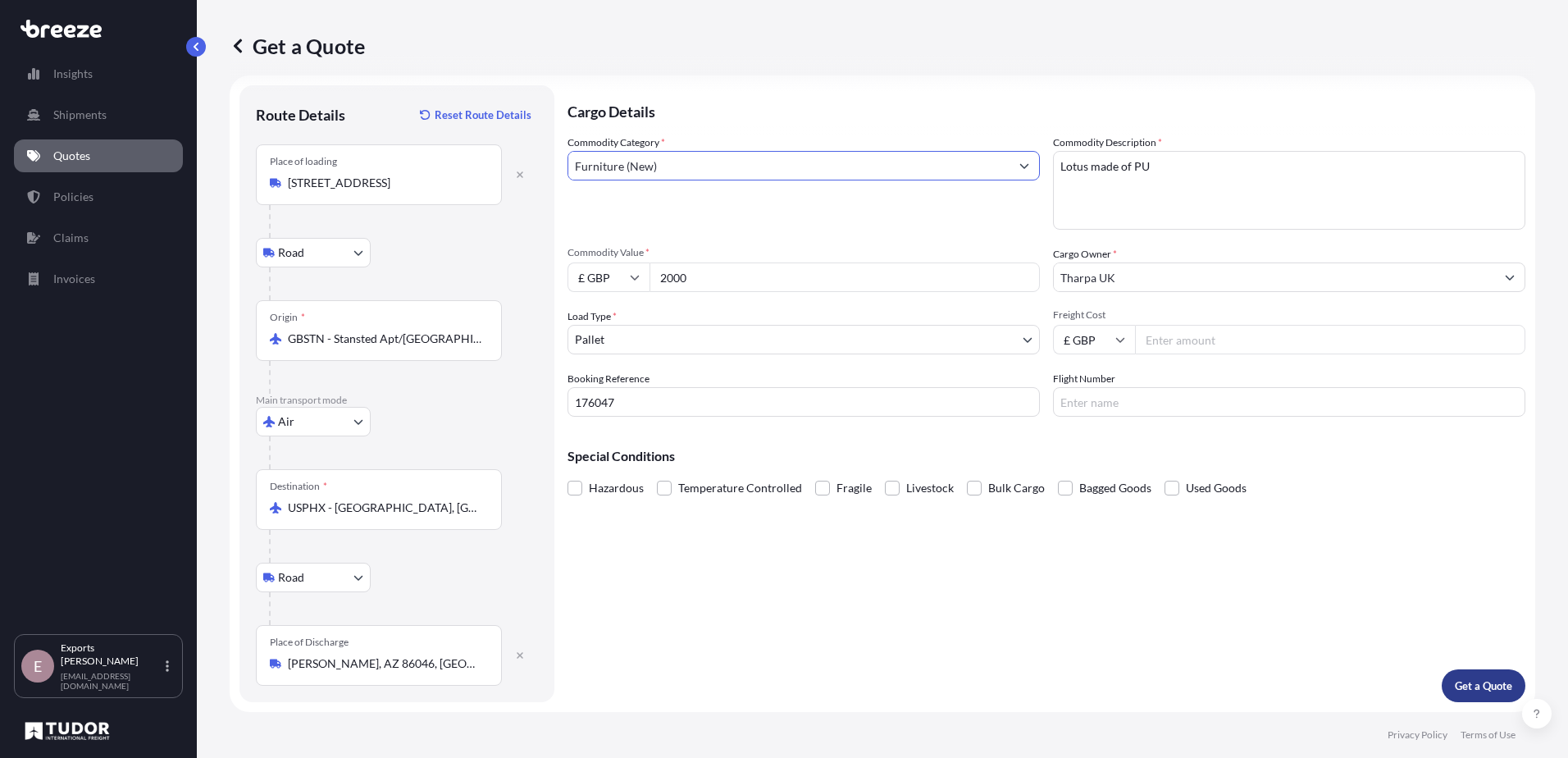
type input "Furniture (New)"
click at [1474, 674] on button "Get a Quote" at bounding box center [1483, 686] width 84 height 33
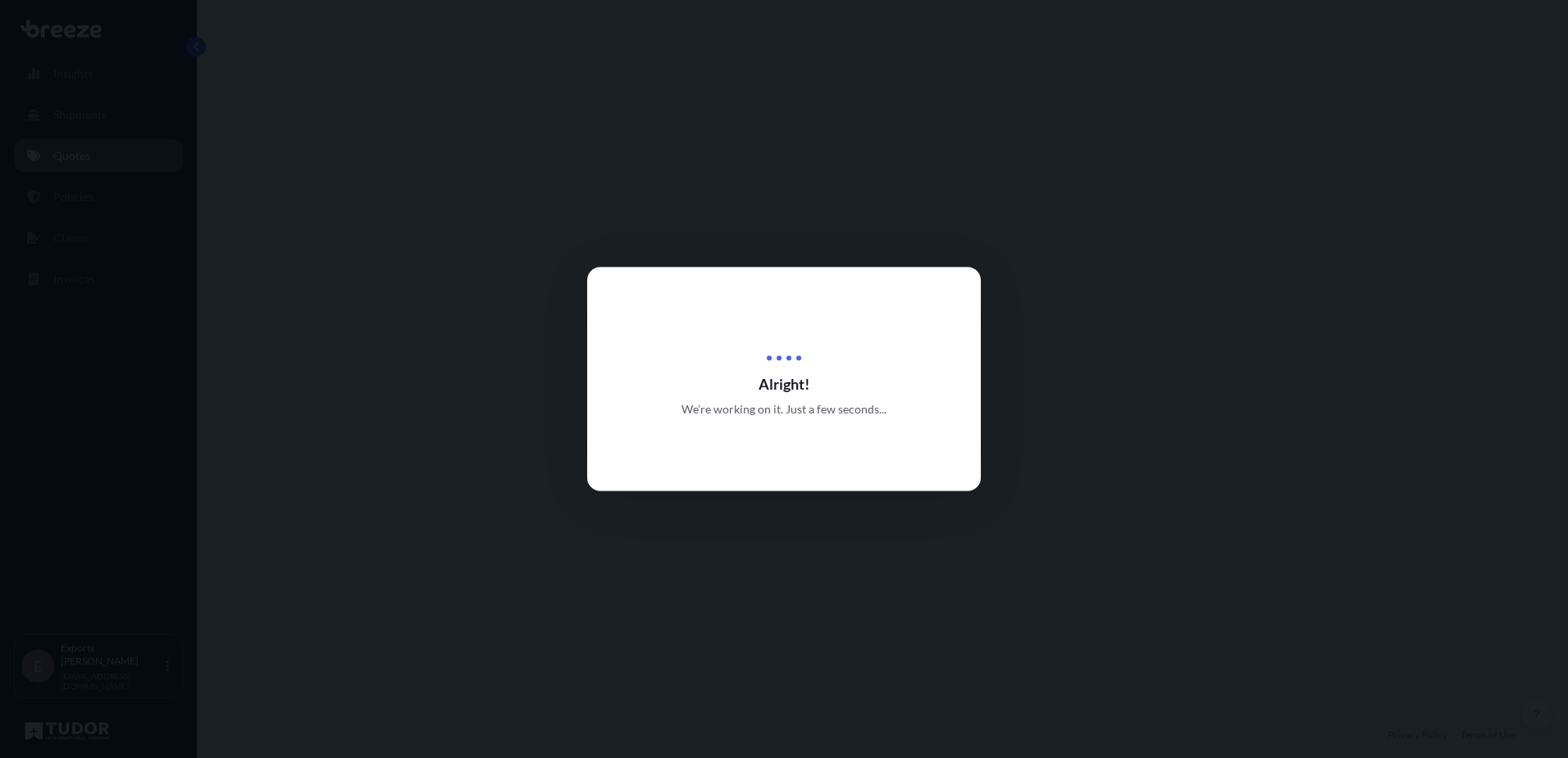
select select "Road"
select select "Air"
select select "Road"
select select "1"
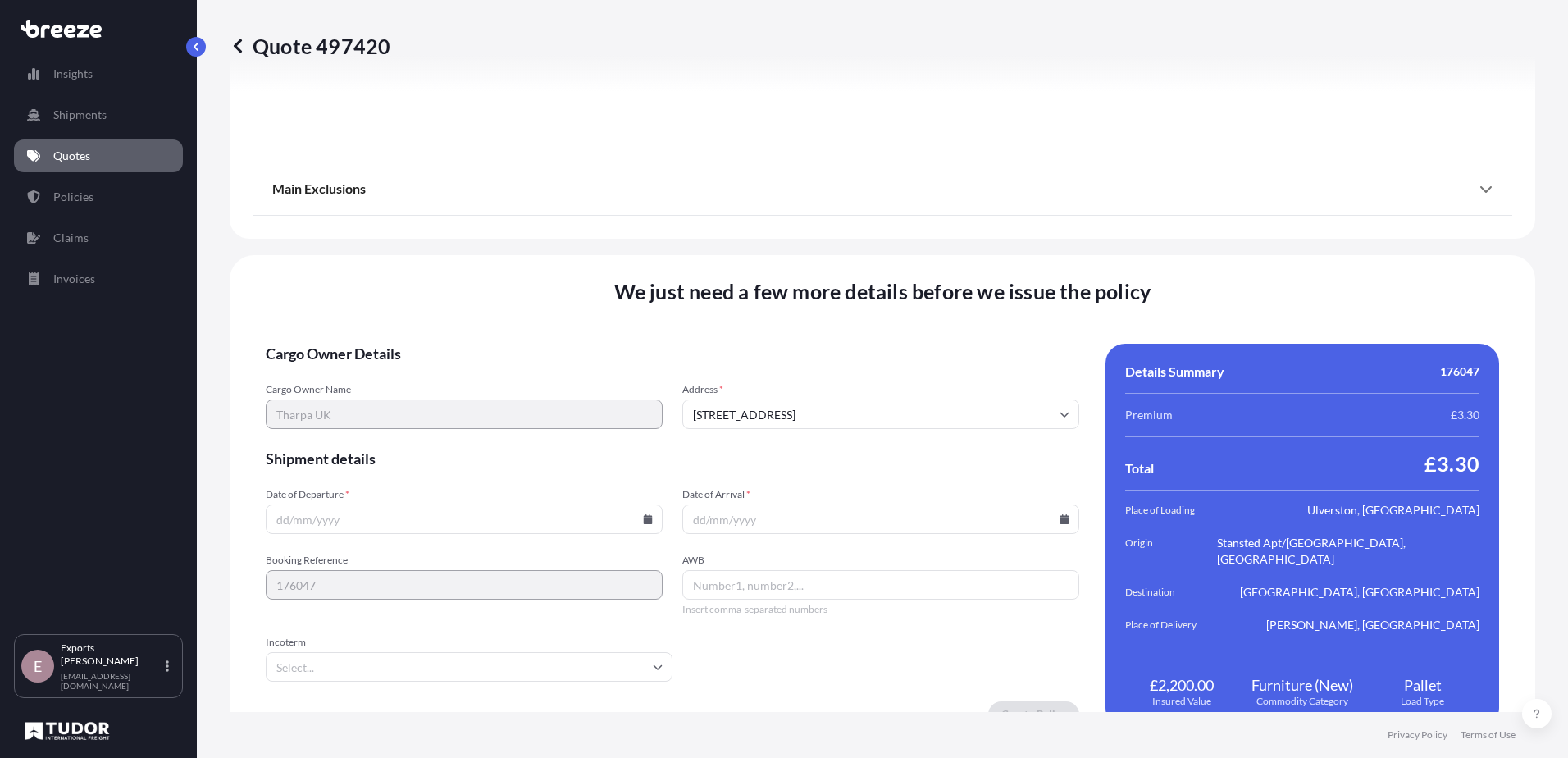
scroll to position [2154, 0]
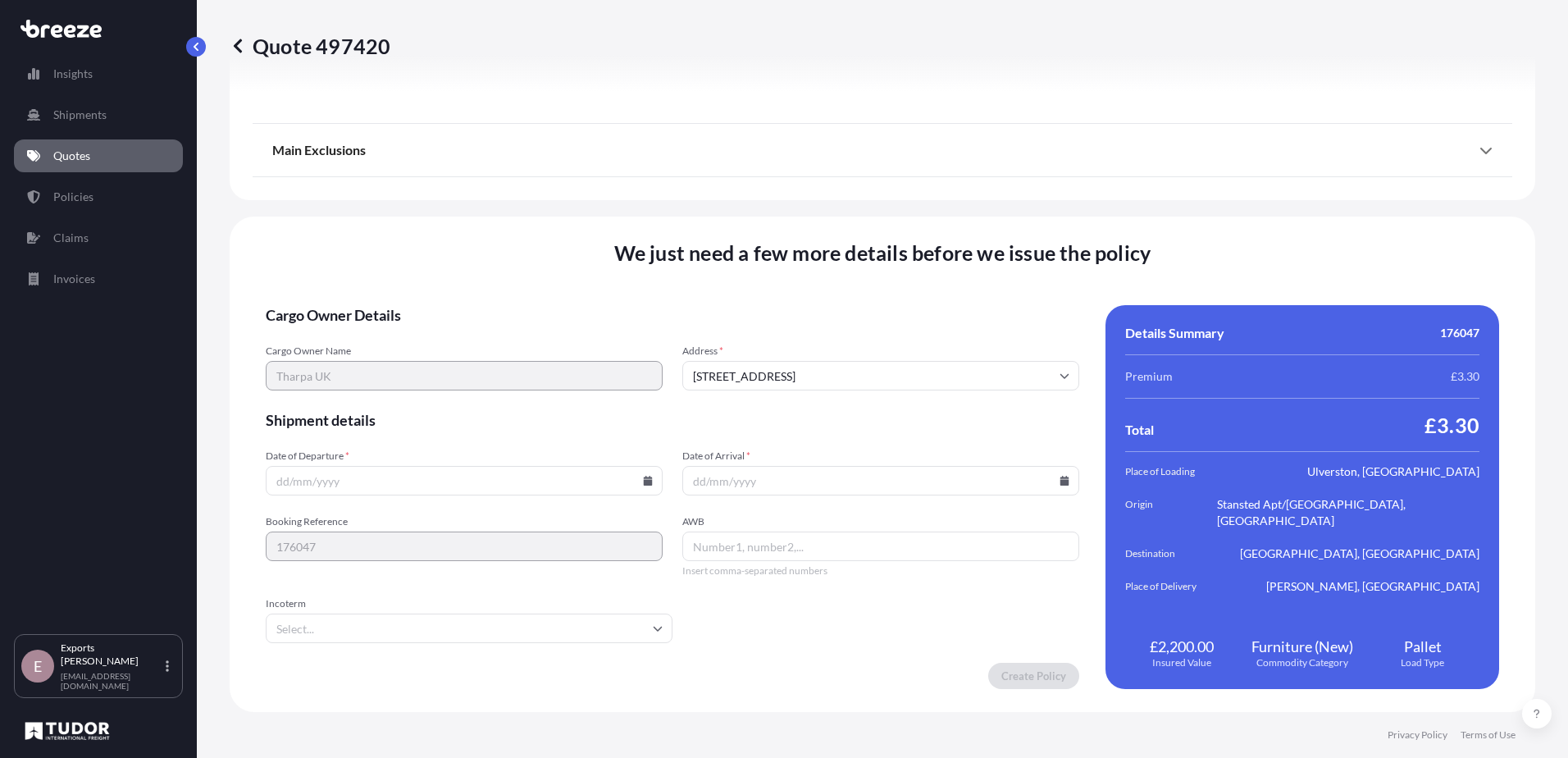
click at [433, 472] on input "Date of Departure *" at bounding box center [464, 480] width 397 height 29
click at [653, 484] on icon at bounding box center [648, 480] width 9 height 10
click at [409, 401] on button "26" at bounding box center [413, 398] width 27 height 27
type input "[DATE]"
click at [1060, 482] on icon at bounding box center [1064, 480] width 9 height 10
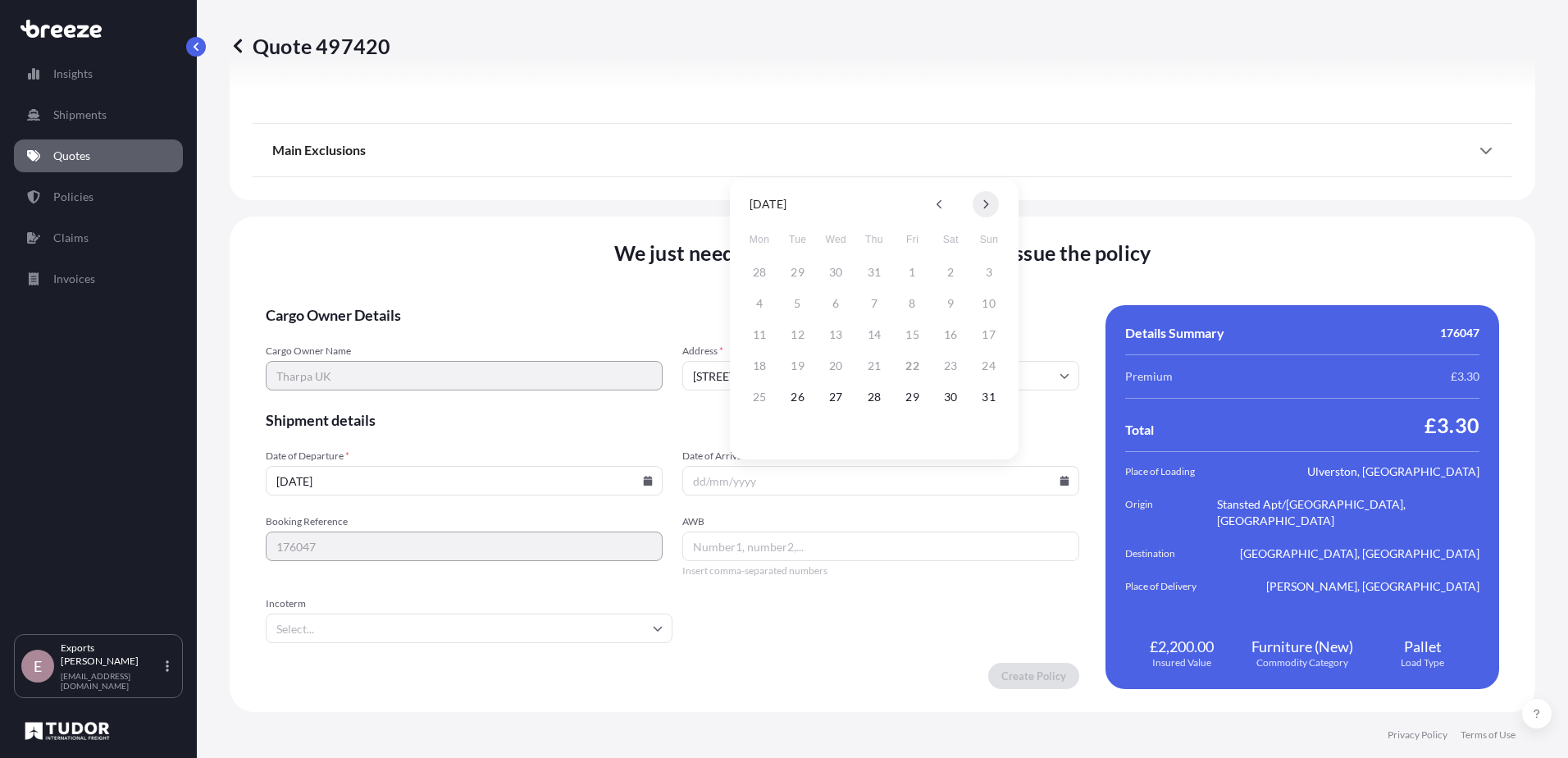
click at [989, 201] on icon at bounding box center [985, 204] width 6 height 10
click at [835, 298] on button "10" at bounding box center [836, 304] width 27 height 27
type input "[DATE]"
click at [489, 627] on input "Incoterm" at bounding box center [469, 627] width 407 height 29
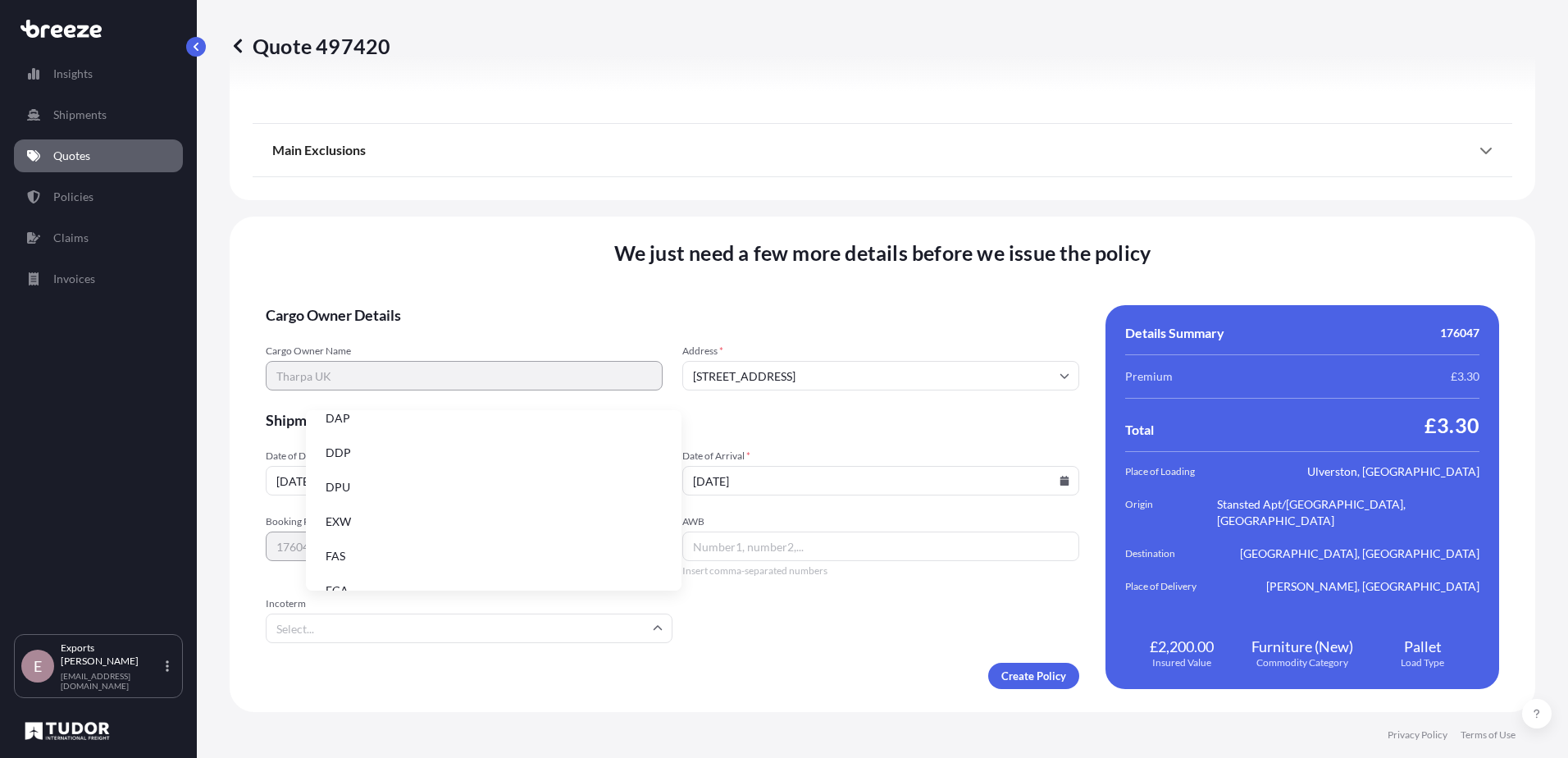
scroll to position [126, 0]
click at [387, 470] on li "DDP" at bounding box center [494, 478] width 362 height 31
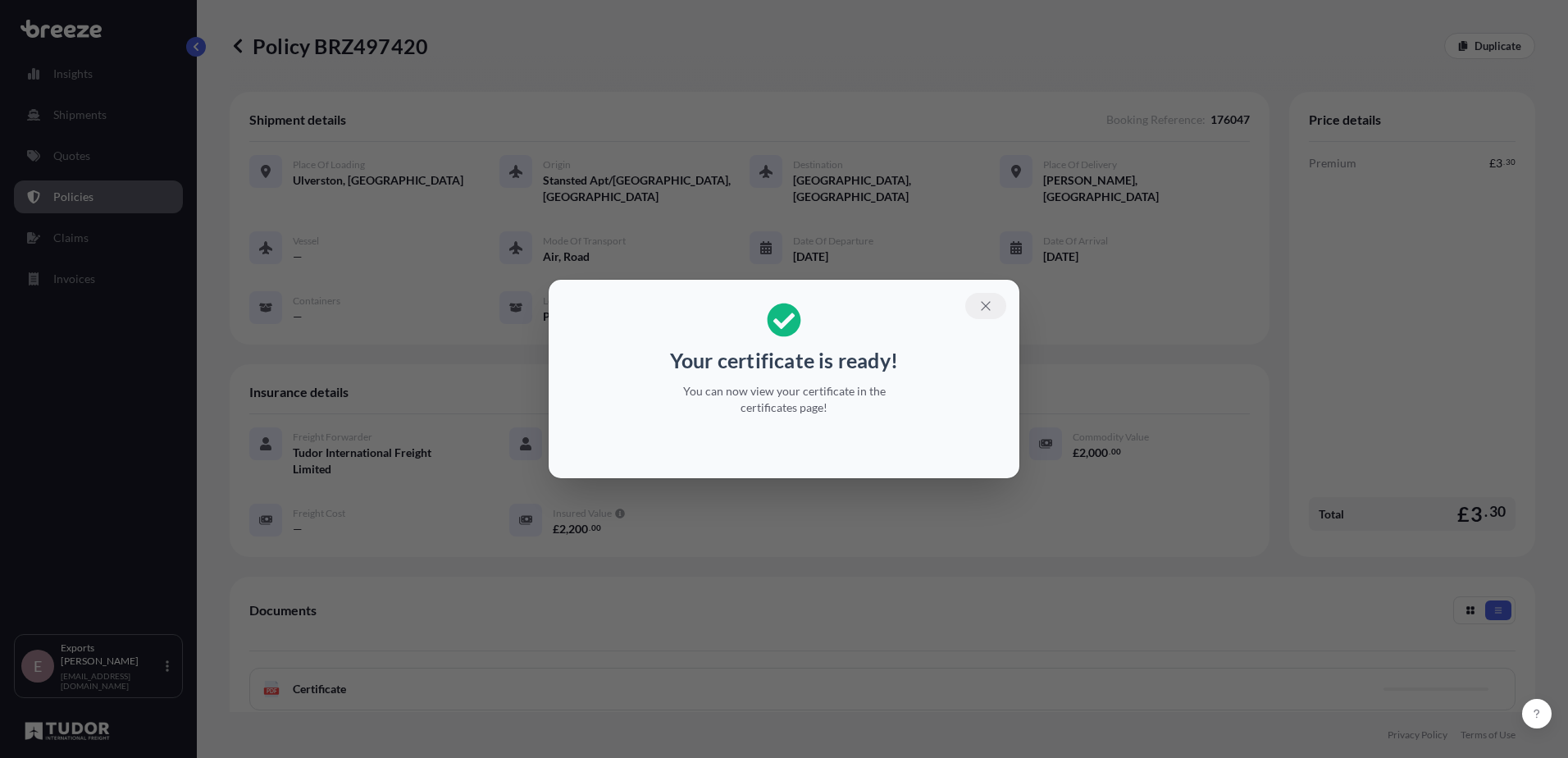
click at [989, 304] on icon "button" at bounding box center [986, 306] width 15 height 15
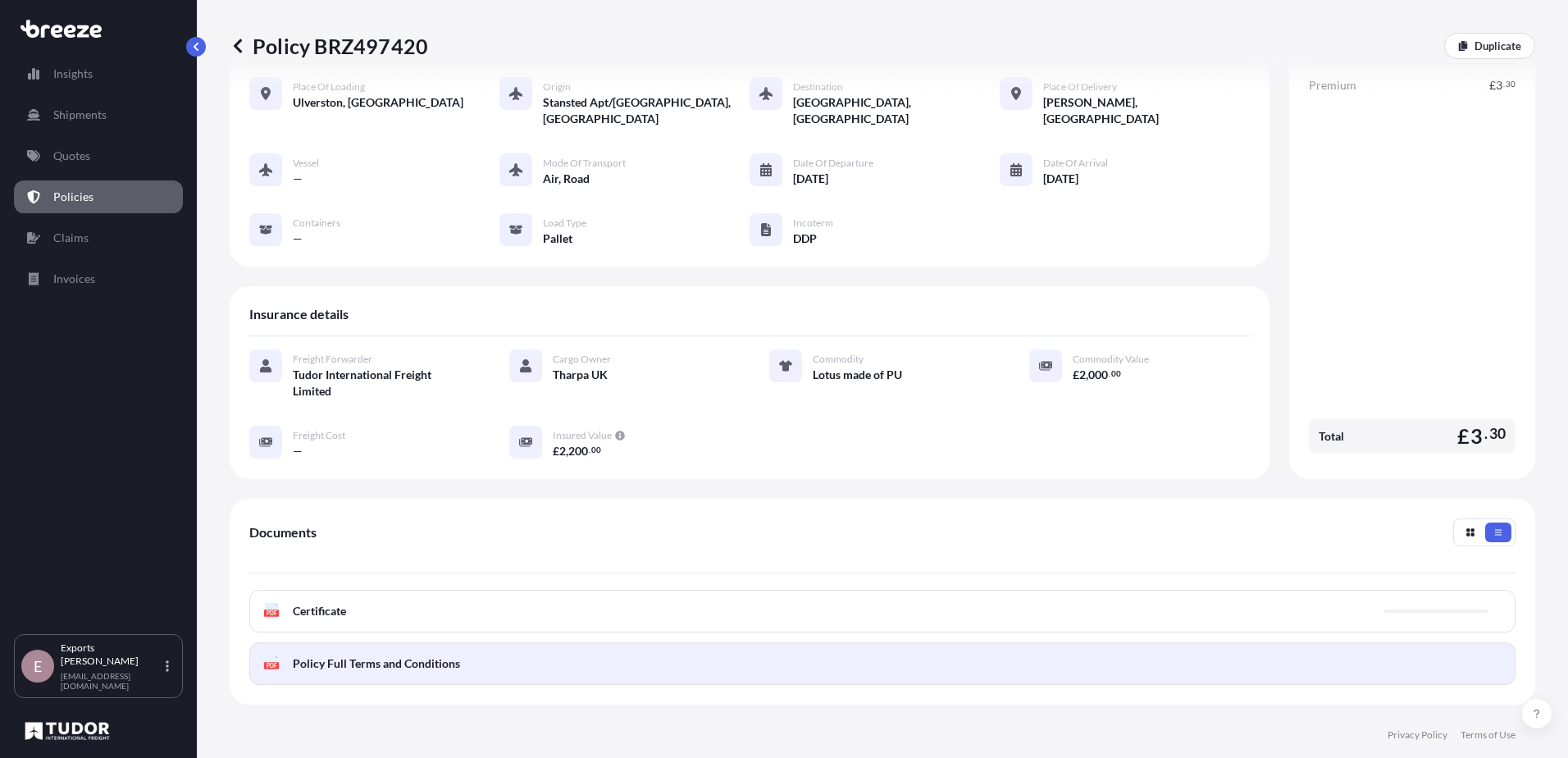
scroll to position [229, 0]
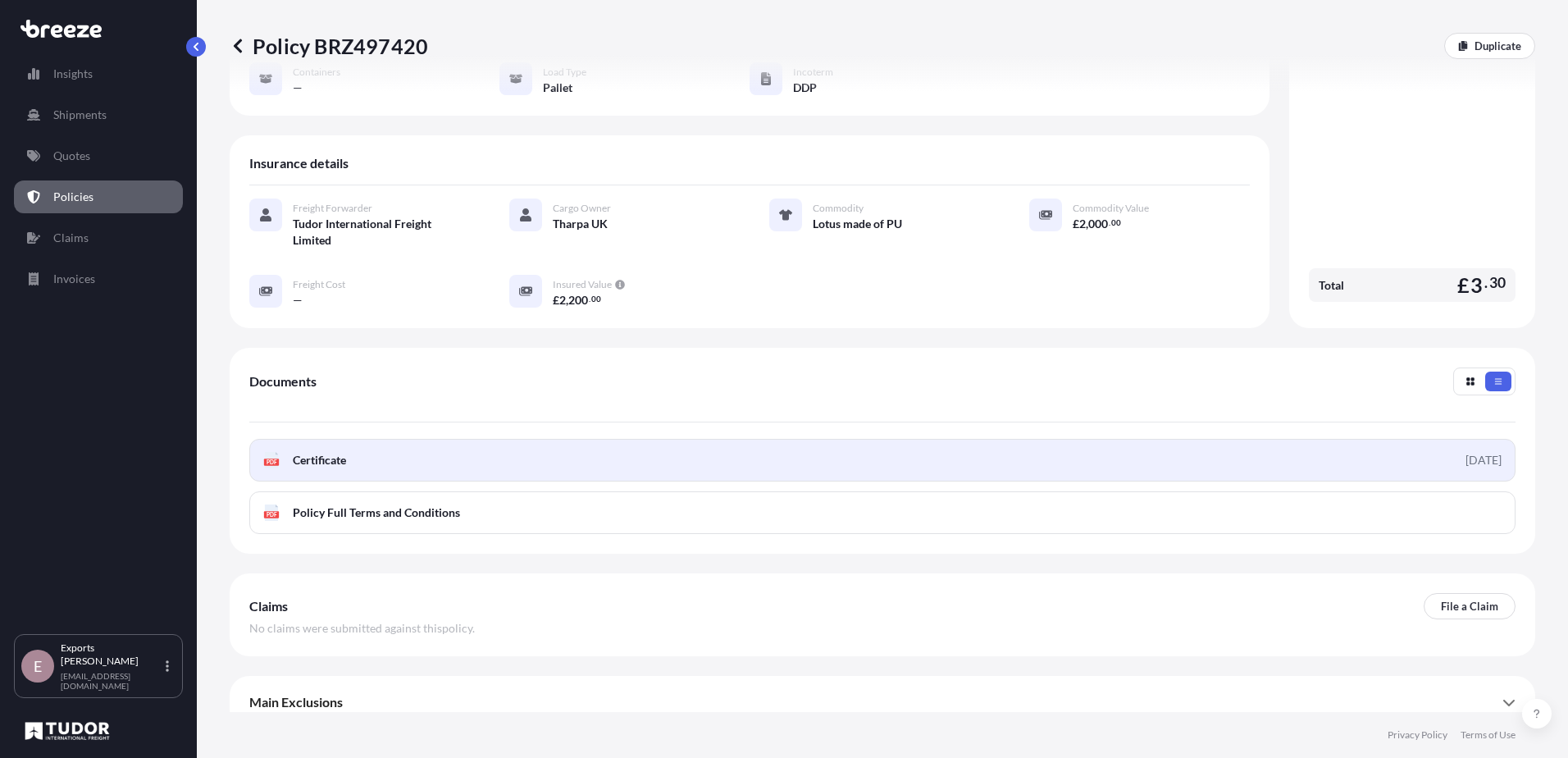
click at [1218, 446] on link "PDF Certificate [DATE]" at bounding box center [882, 460] width 1267 height 42
